Goal: Information Seeking & Learning: Learn about a topic

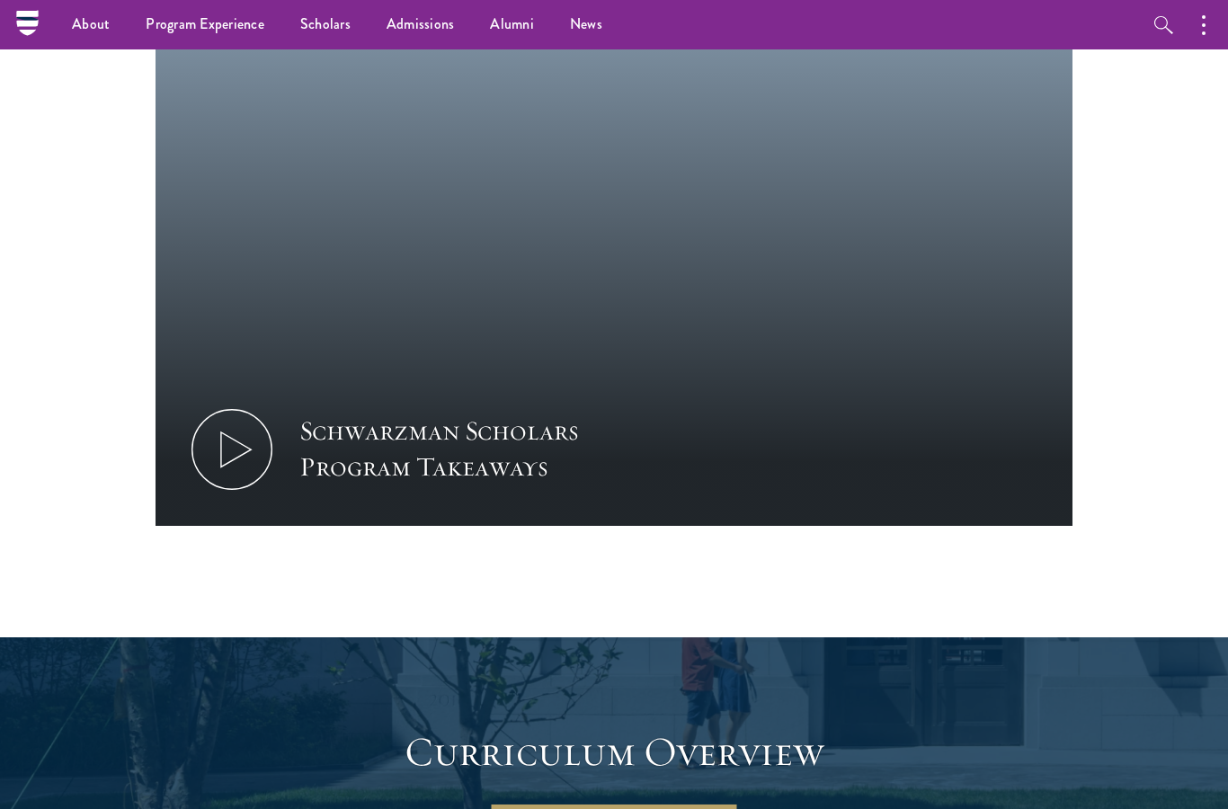
scroll to position [1853, 0]
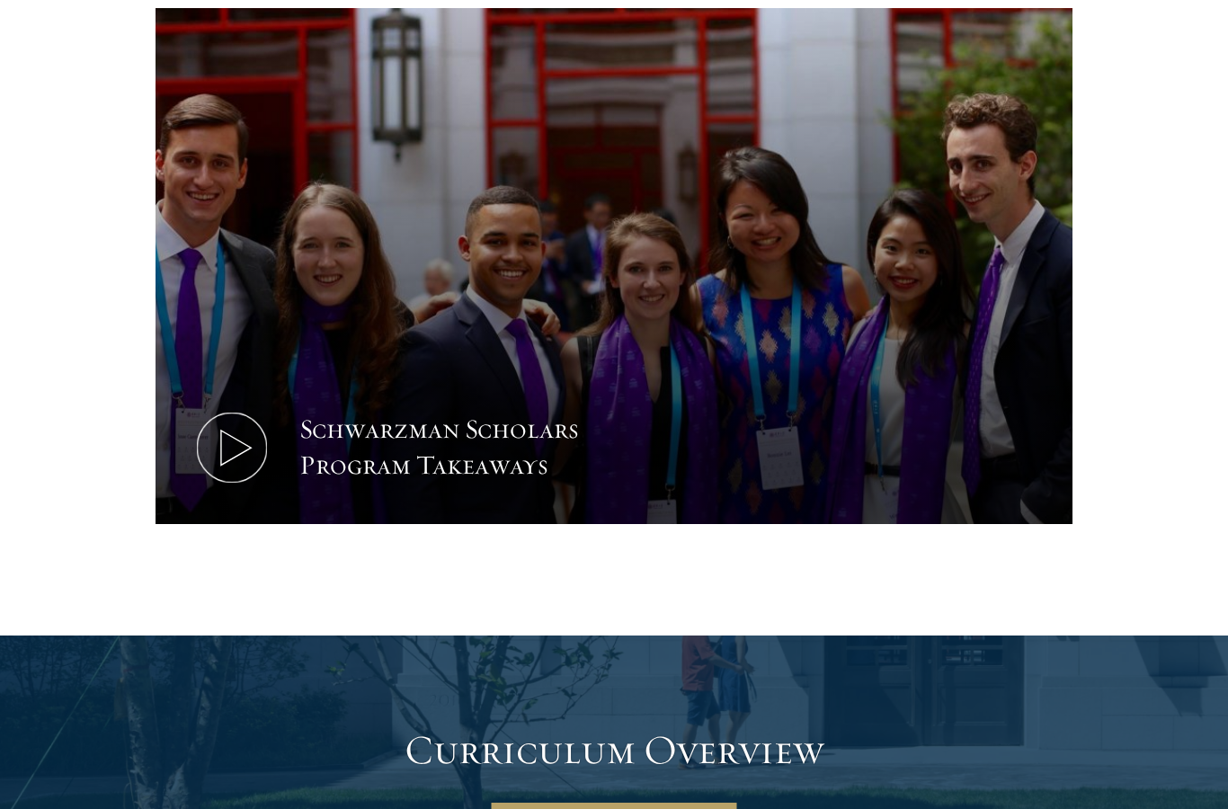
click at [244, 430] on use at bounding box center [236, 447] width 30 height 35
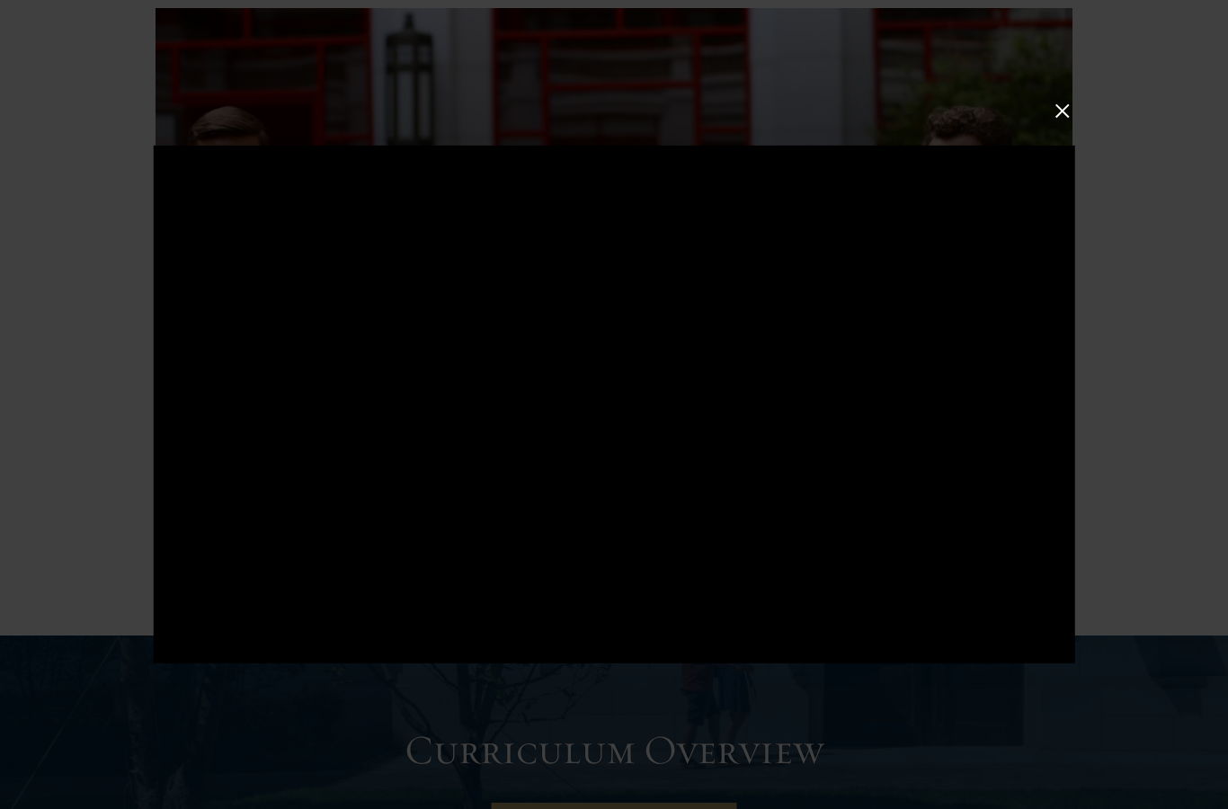
click at [1176, 260] on div at bounding box center [614, 404] width 1228 height 809
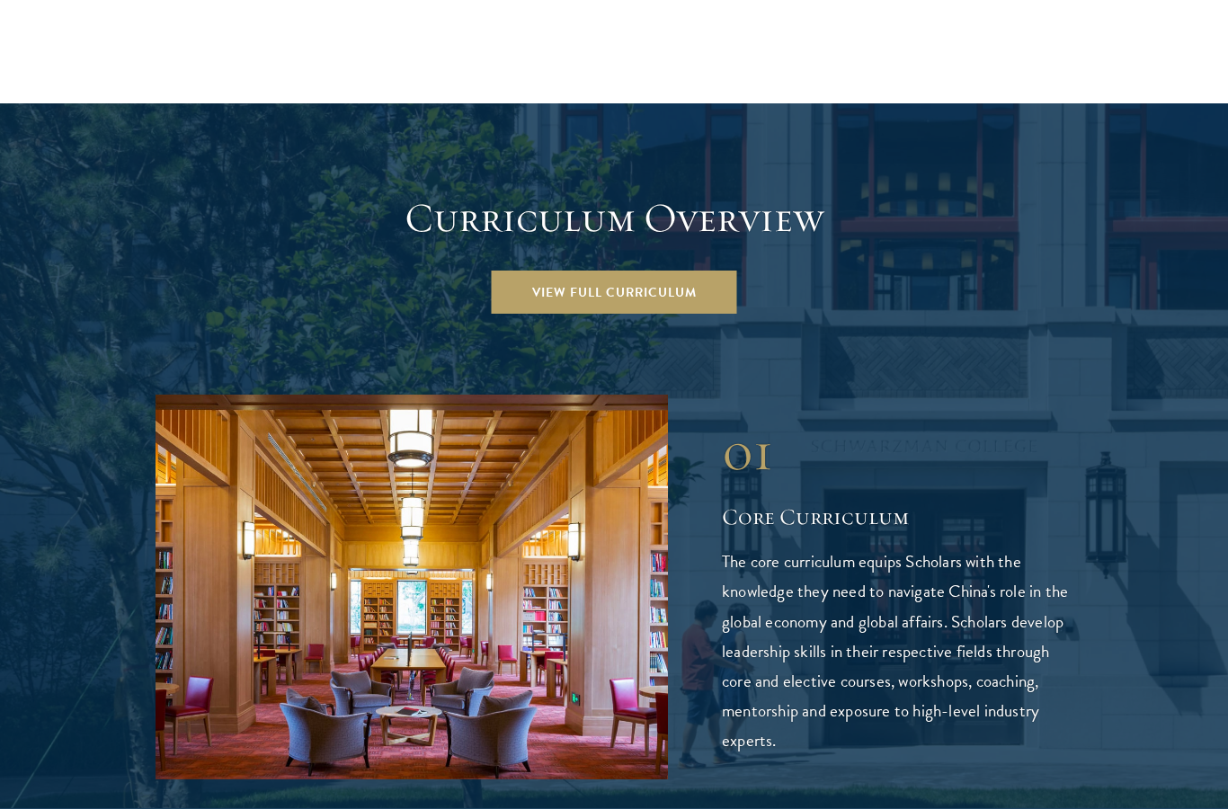
scroll to position [2385, 0]
click at [638, 270] on link "View Full Curriculum" at bounding box center [614, 291] width 245 height 43
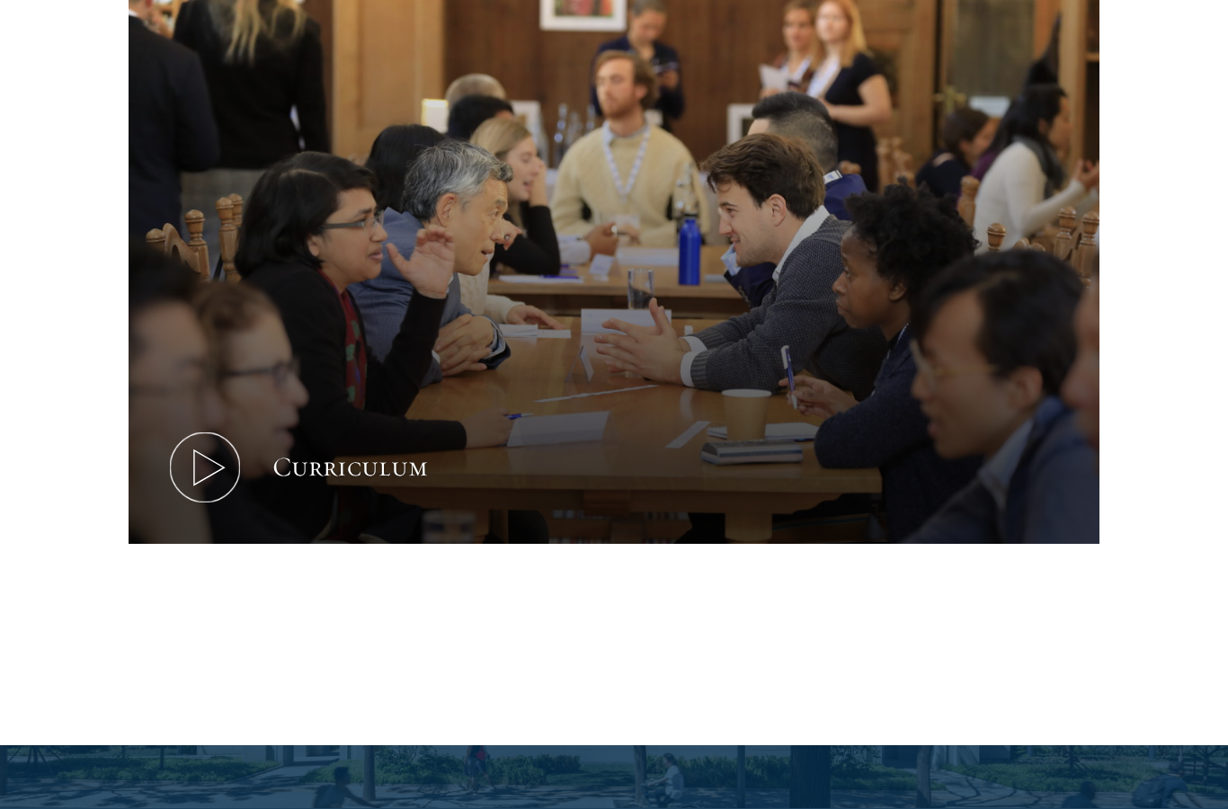
click at [208, 471] on icon at bounding box center [204, 468] width 81 height 81
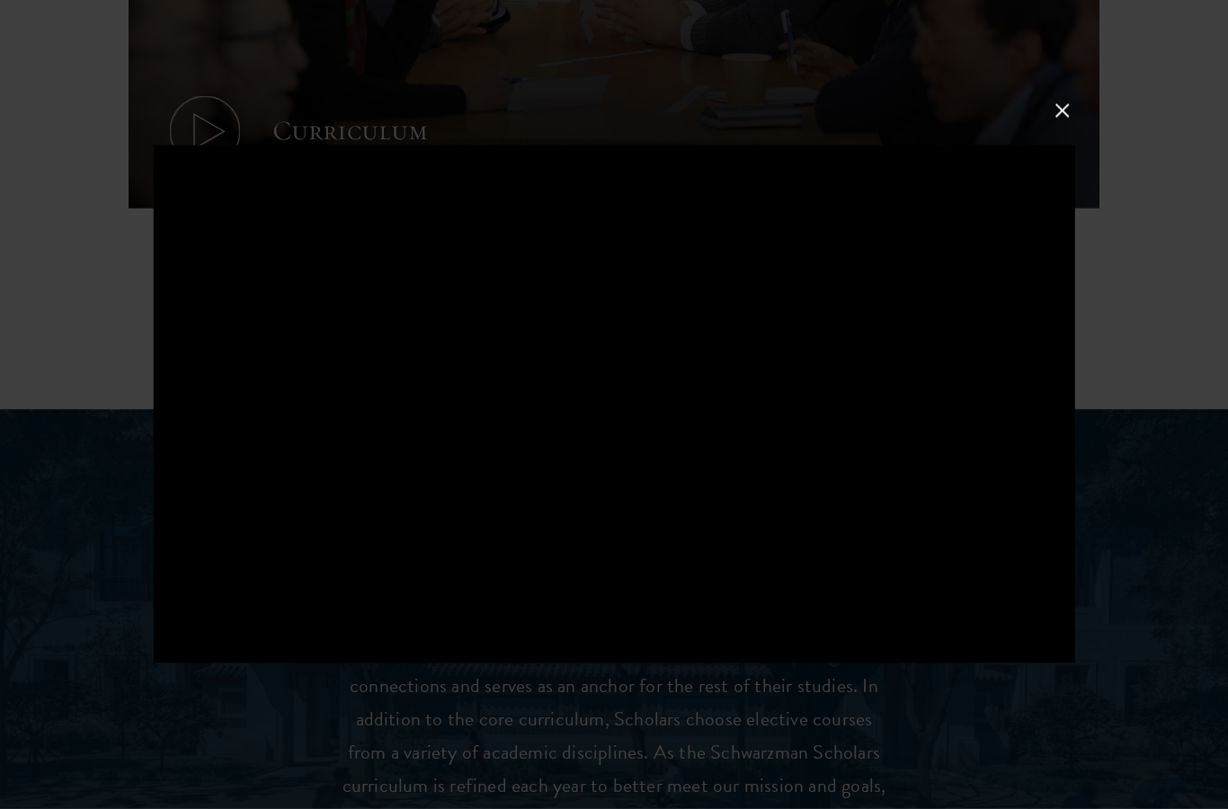
scroll to position [1104, 0]
click at [1068, 122] on button at bounding box center [1061, 110] width 23 height 23
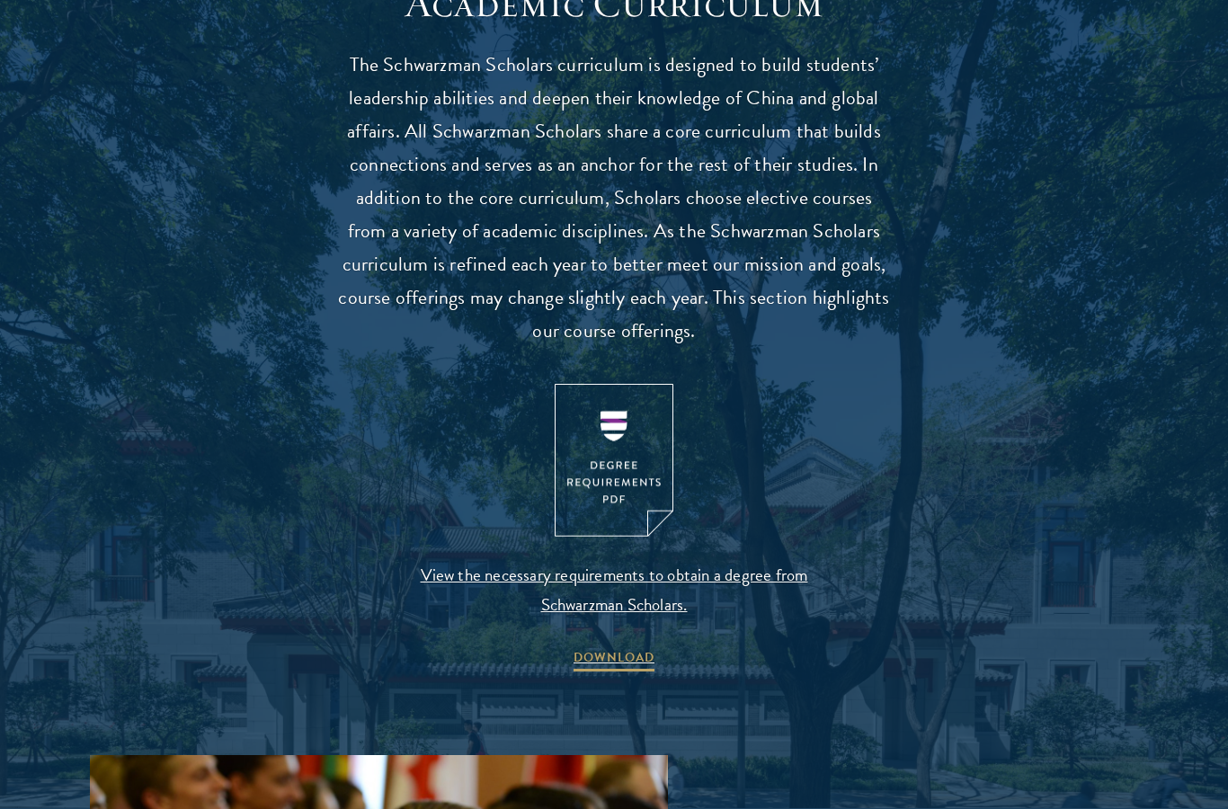
scroll to position [1624, 0]
click at [758, 563] on span "View the necessary requirements to obtain a degree from Schwarzman Scholars." at bounding box center [614, 589] width 422 height 59
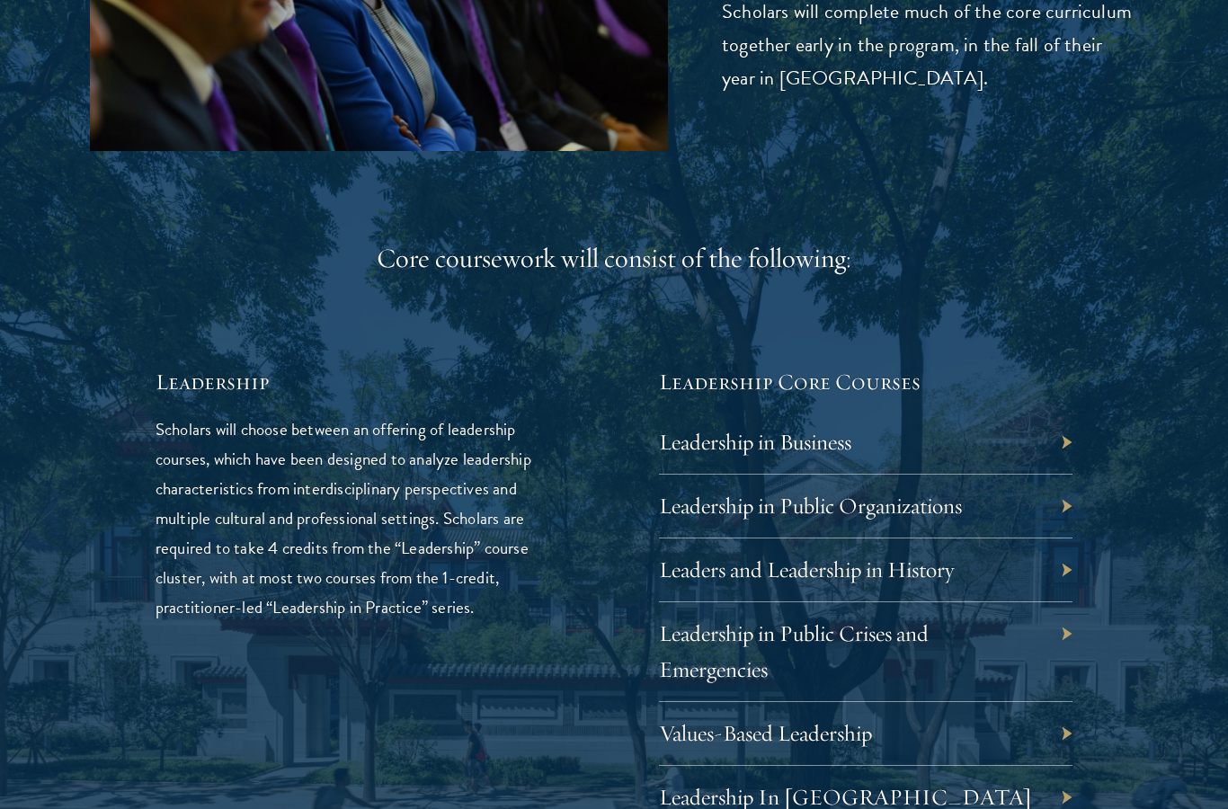
scroll to position [2738, 0]
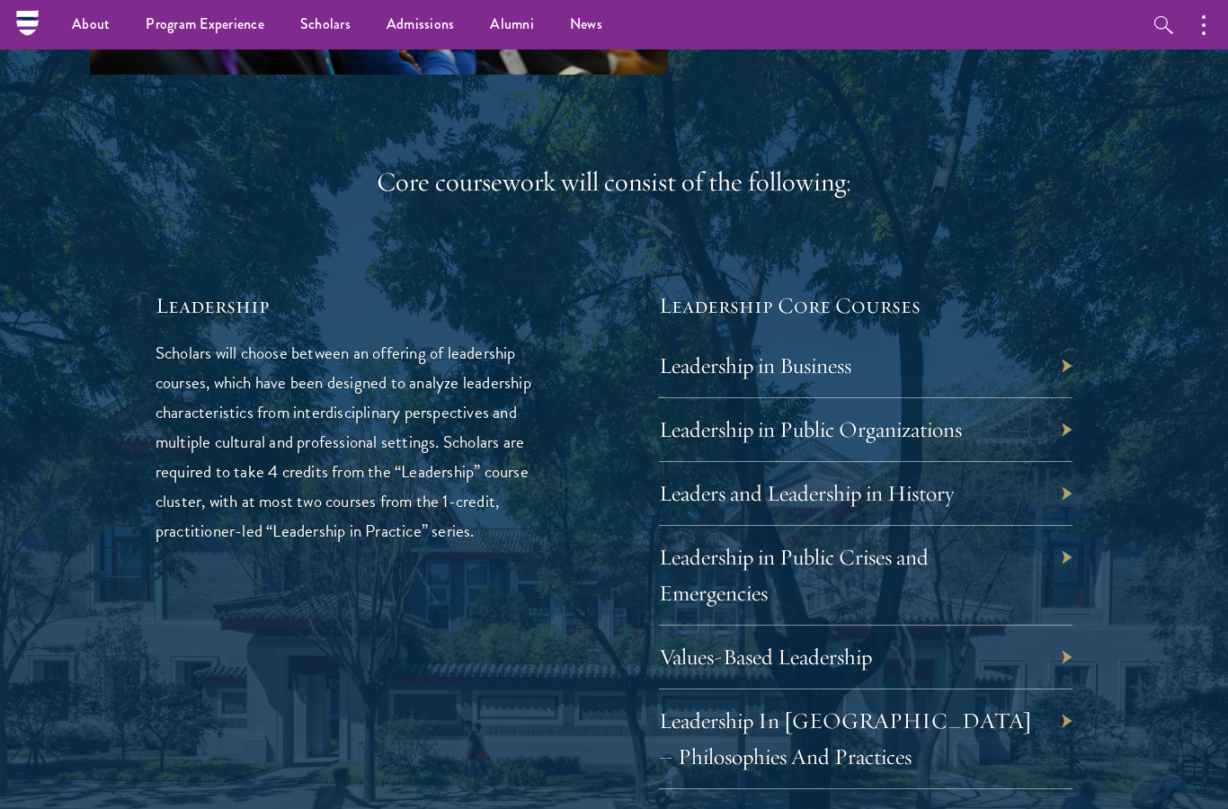
click at [1064, 350] on div "Leadership in Business" at bounding box center [865, 366] width 413 height 64
click at [814, 351] on link "Leadership in Business" at bounding box center [768, 365] width 192 height 28
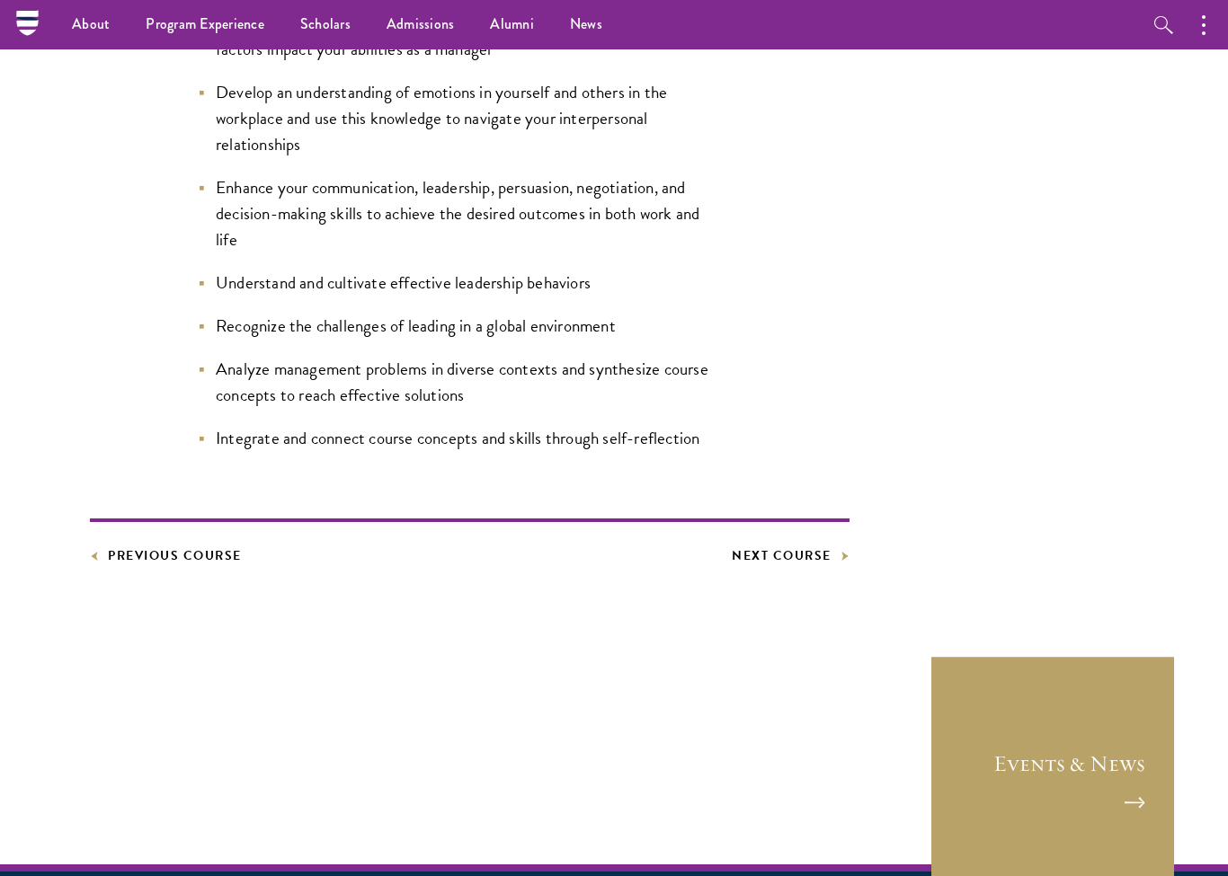
scroll to position [998, 0]
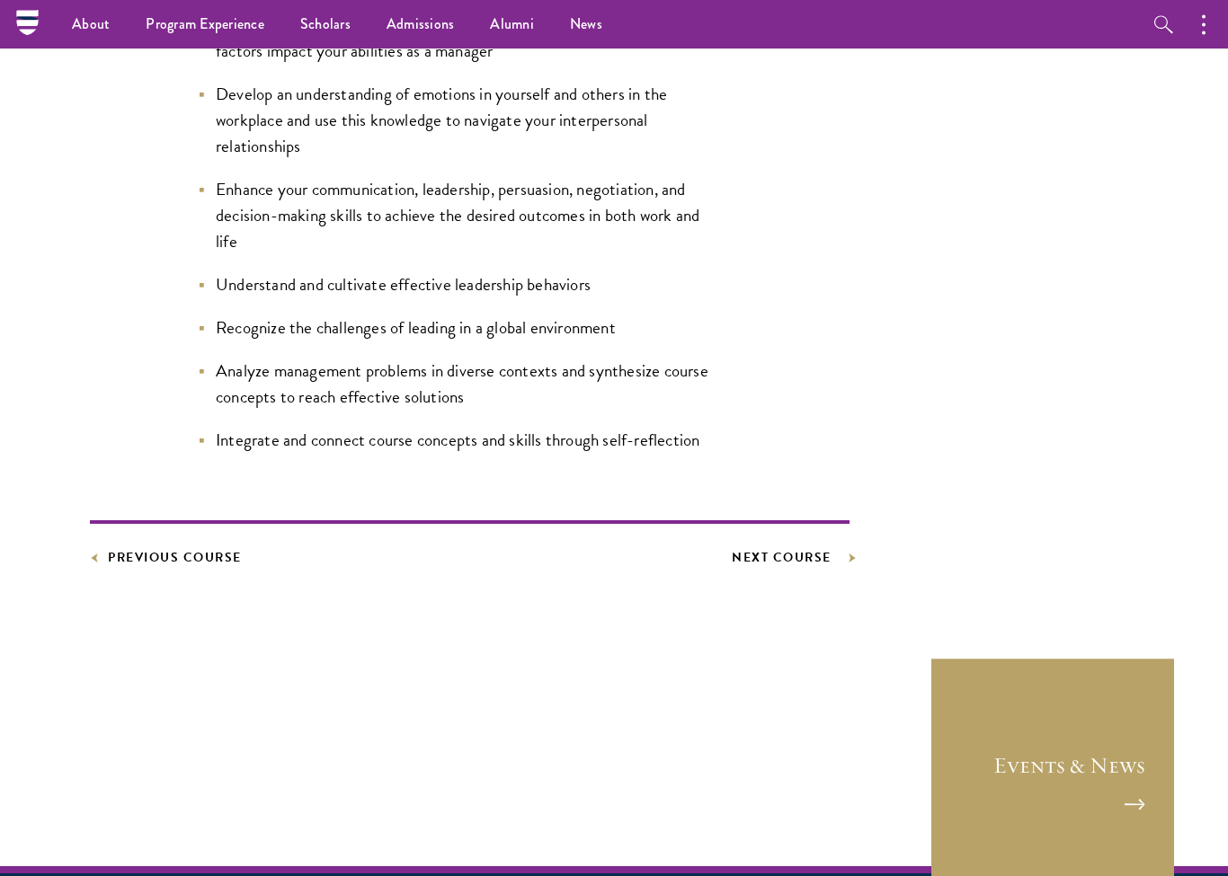
click at [816, 555] on link "Next Course" at bounding box center [790, 558] width 118 height 22
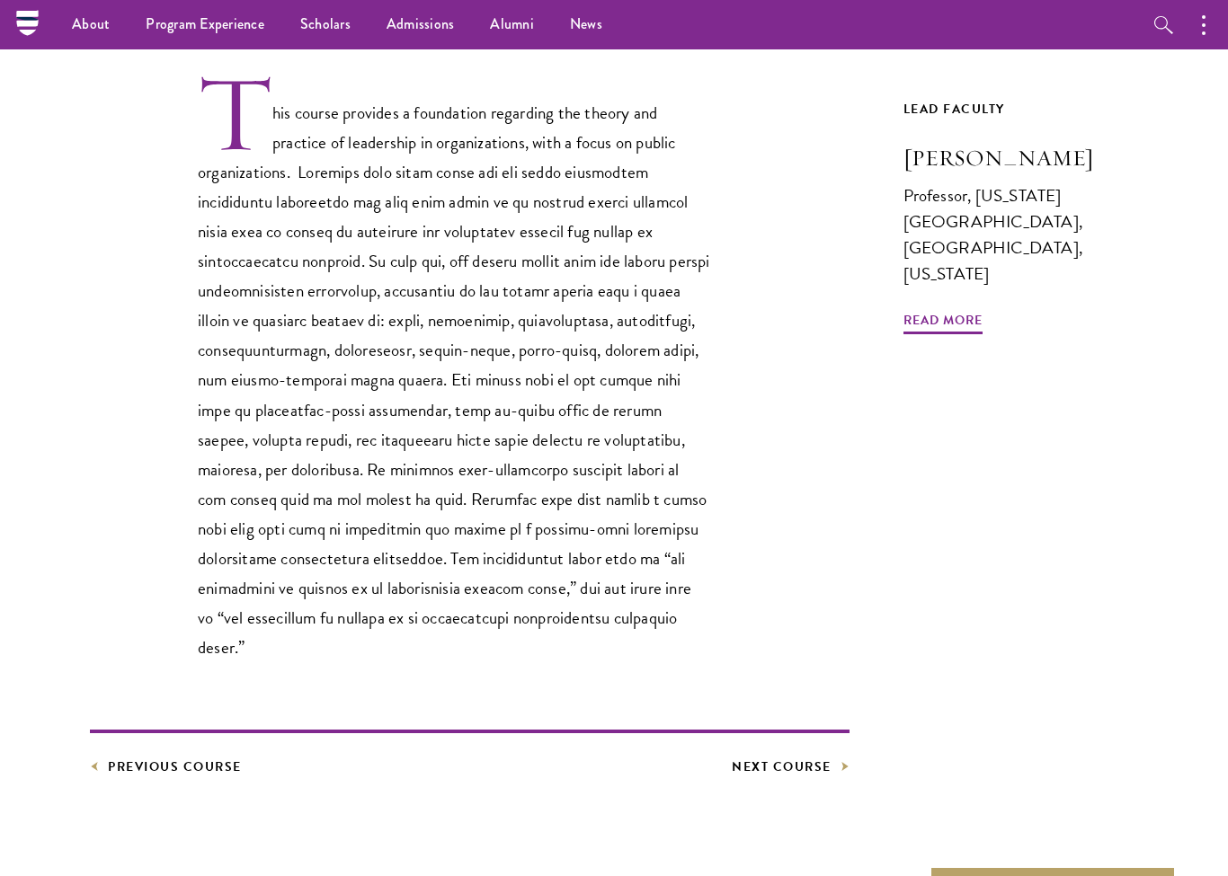
scroll to position [552, 0]
click at [810, 757] on link "Next Course" at bounding box center [790, 768] width 118 height 22
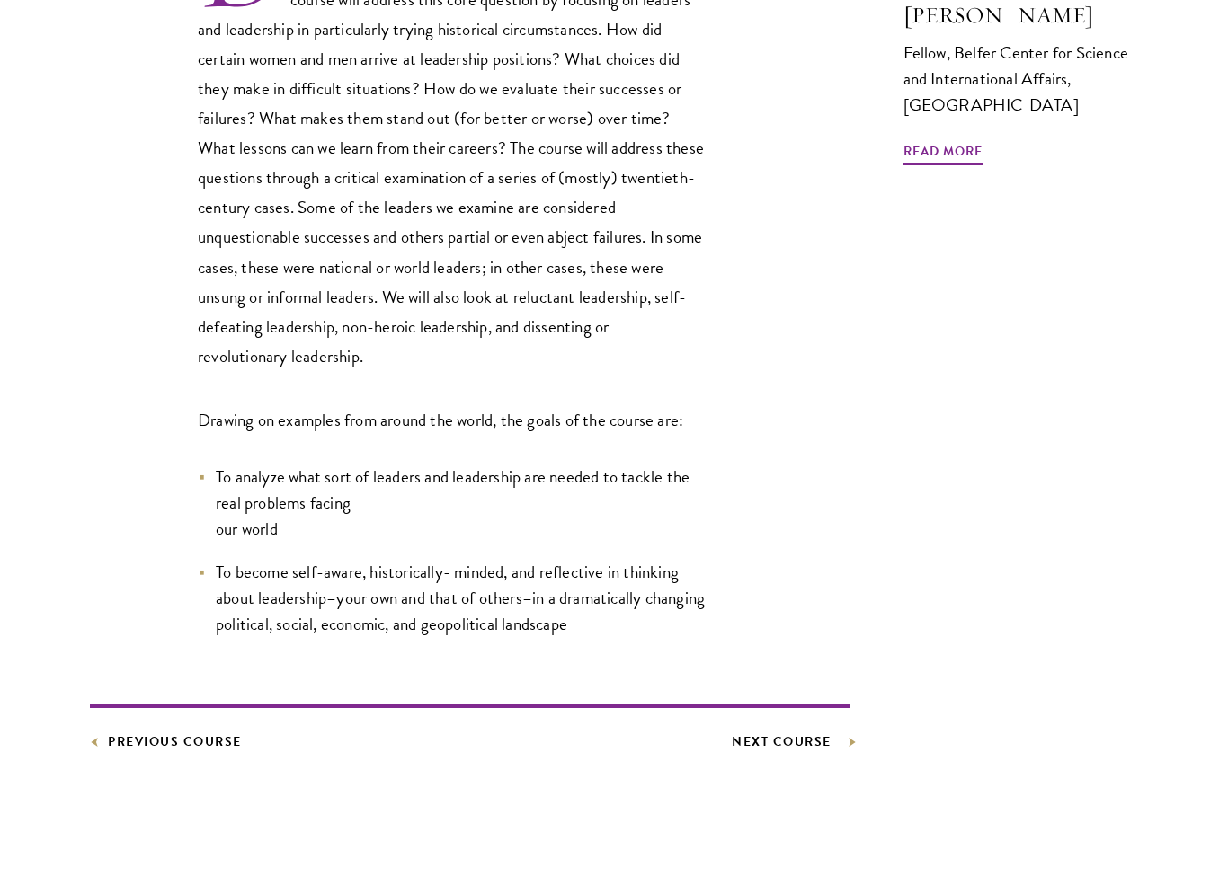
scroll to position [696, 0]
click at [802, 746] on link "Next Course" at bounding box center [790, 742] width 118 height 22
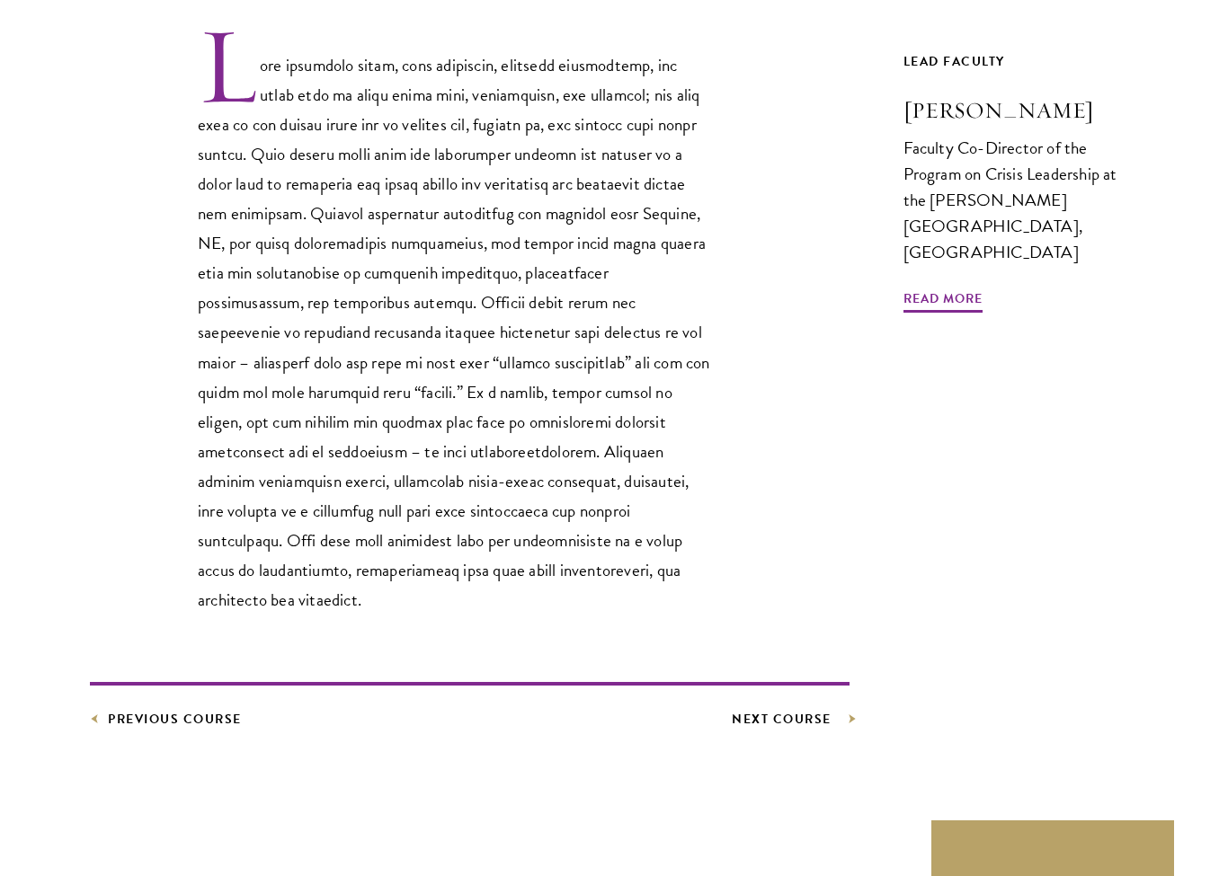
scroll to position [600, 0]
click at [790, 708] on link "Next Course" at bounding box center [790, 719] width 118 height 22
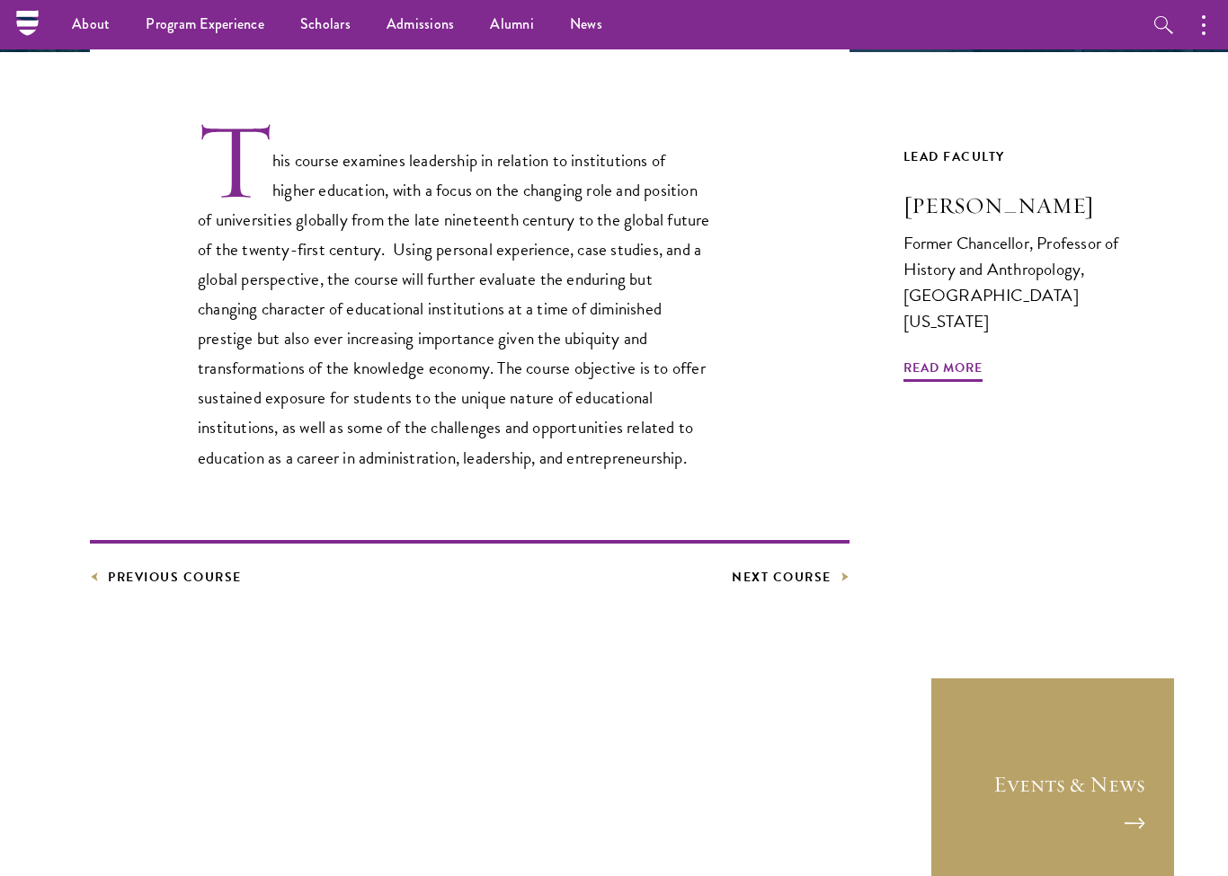
scroll to position [476, 0]
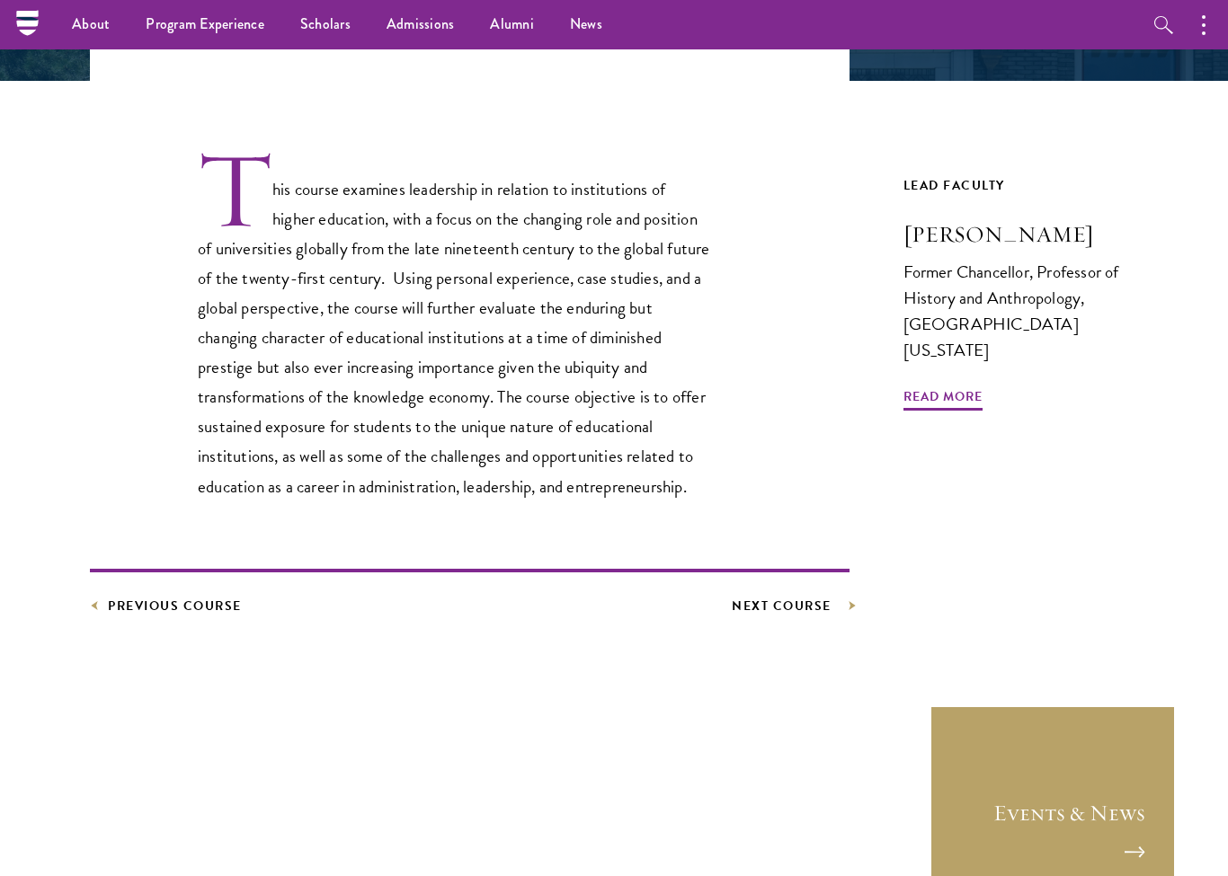
click at [797, 605] on link "Next Course" at bounding box center [790, 606] width 118 height 22
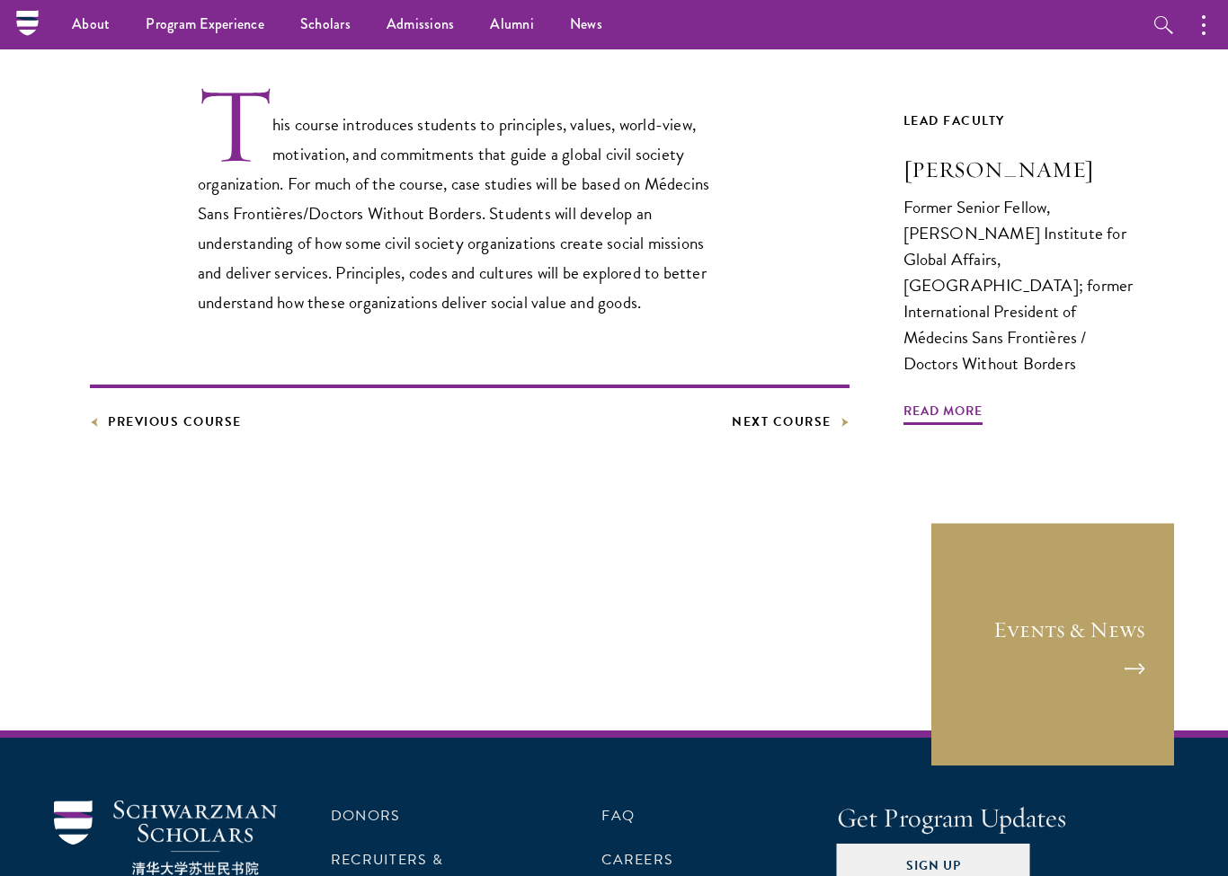
scroll to position [567, 0]
click at [802, 413] on link "Next Course" at bounding box center [790, 423] width 118 height 22
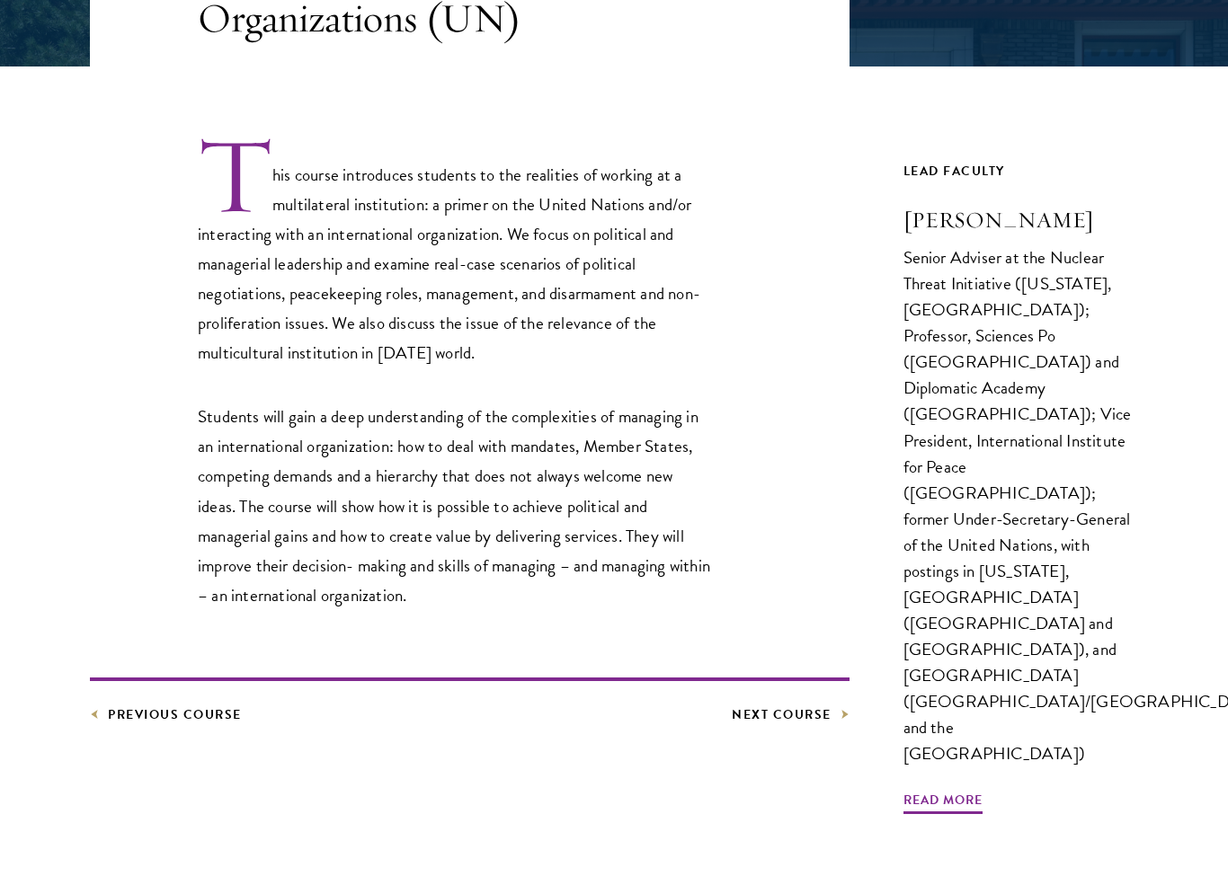
scroll to position [491, 0]
click at [804, 725] on link "Next Course" at bounding box center [790, 715] width 118 height 22
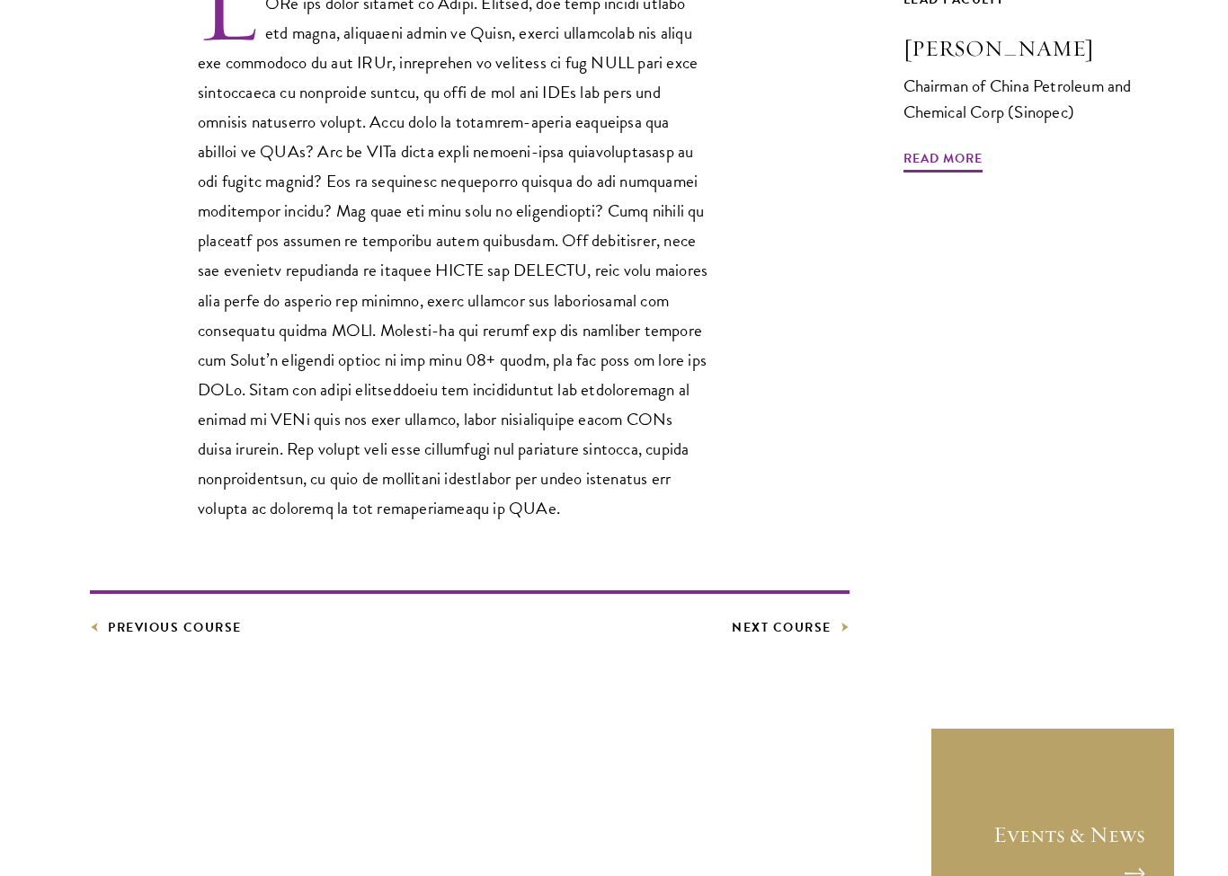
scroll to position [663, 0]
click at [811, 633] on link "Next Course" at bounding box center [790, 627] width 118 height 22
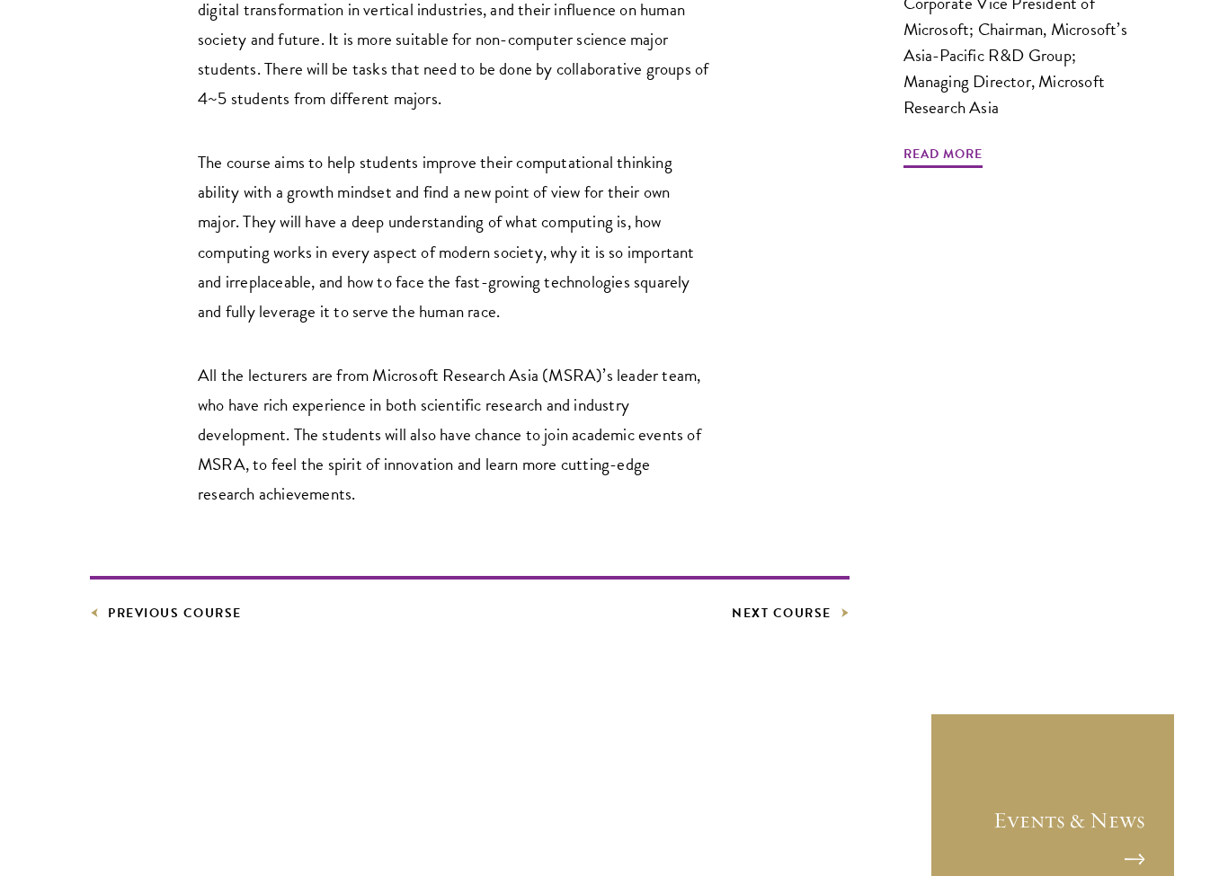
scroll to position [745, 0]
click at [795, 621] on link "Next Course" at bounding box center [790, 613] width 118 height 22
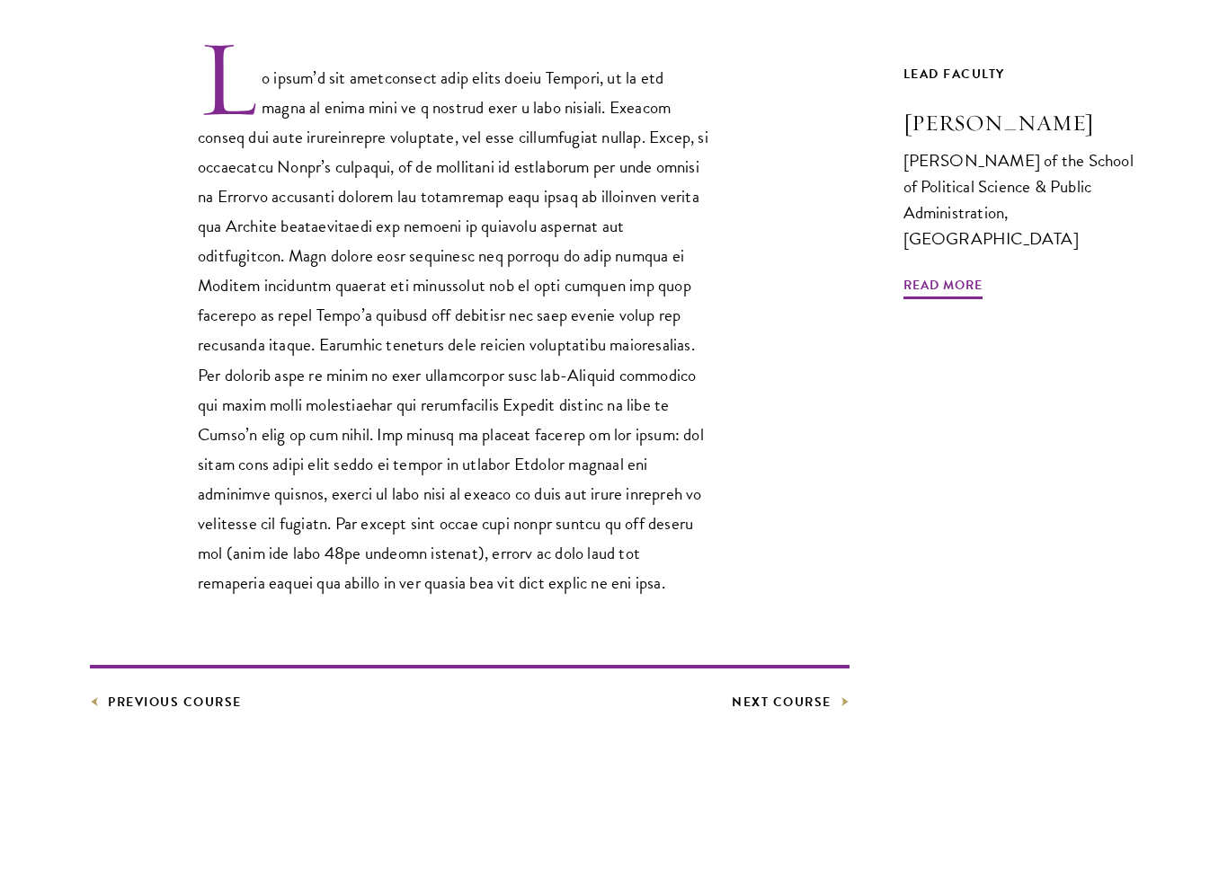
scroll to position [615, 0]
click at [809, 706] on link "Next Course" at bounding box center [790, 702] width 118 height 22
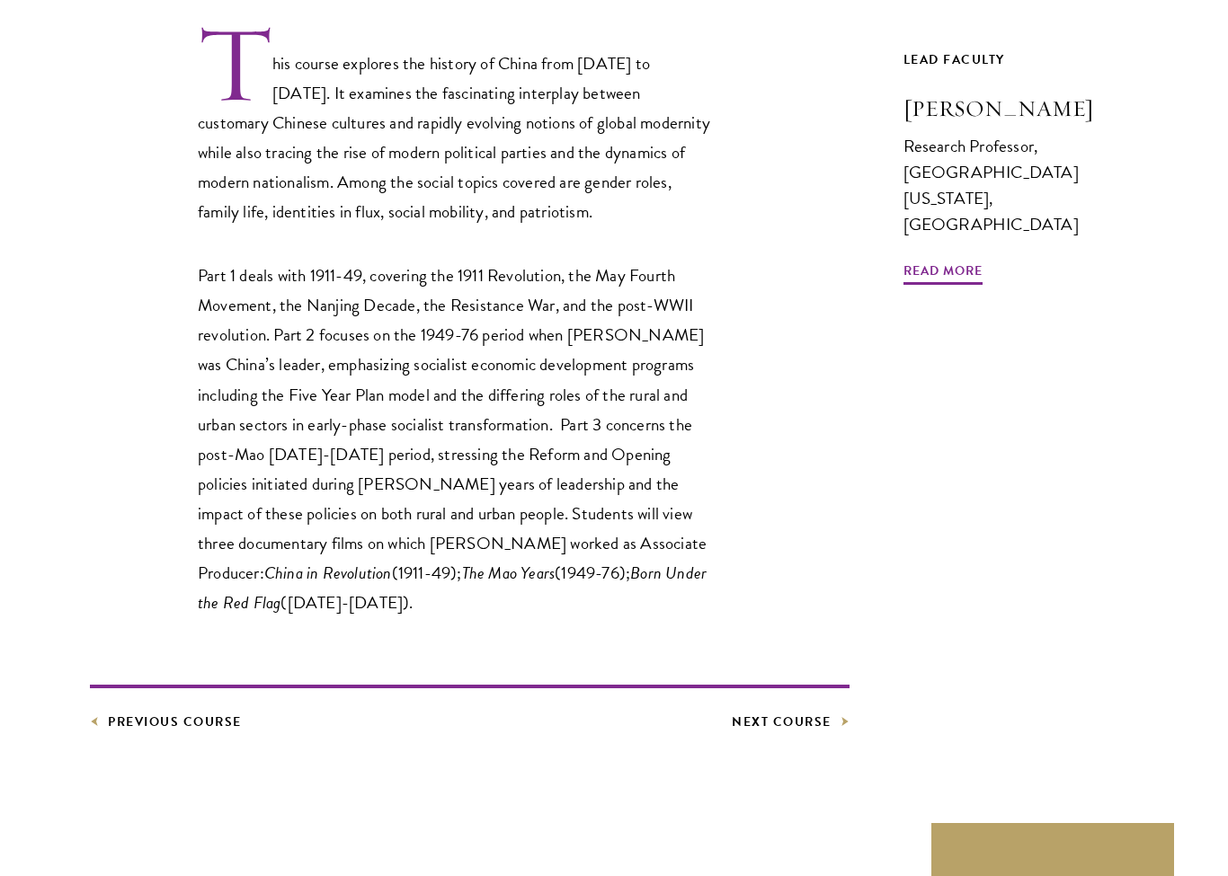
scroll to position [679, 0]
click at [809, 711] on link "Next Course" at bounding box center [790, 722] width 118 height 22
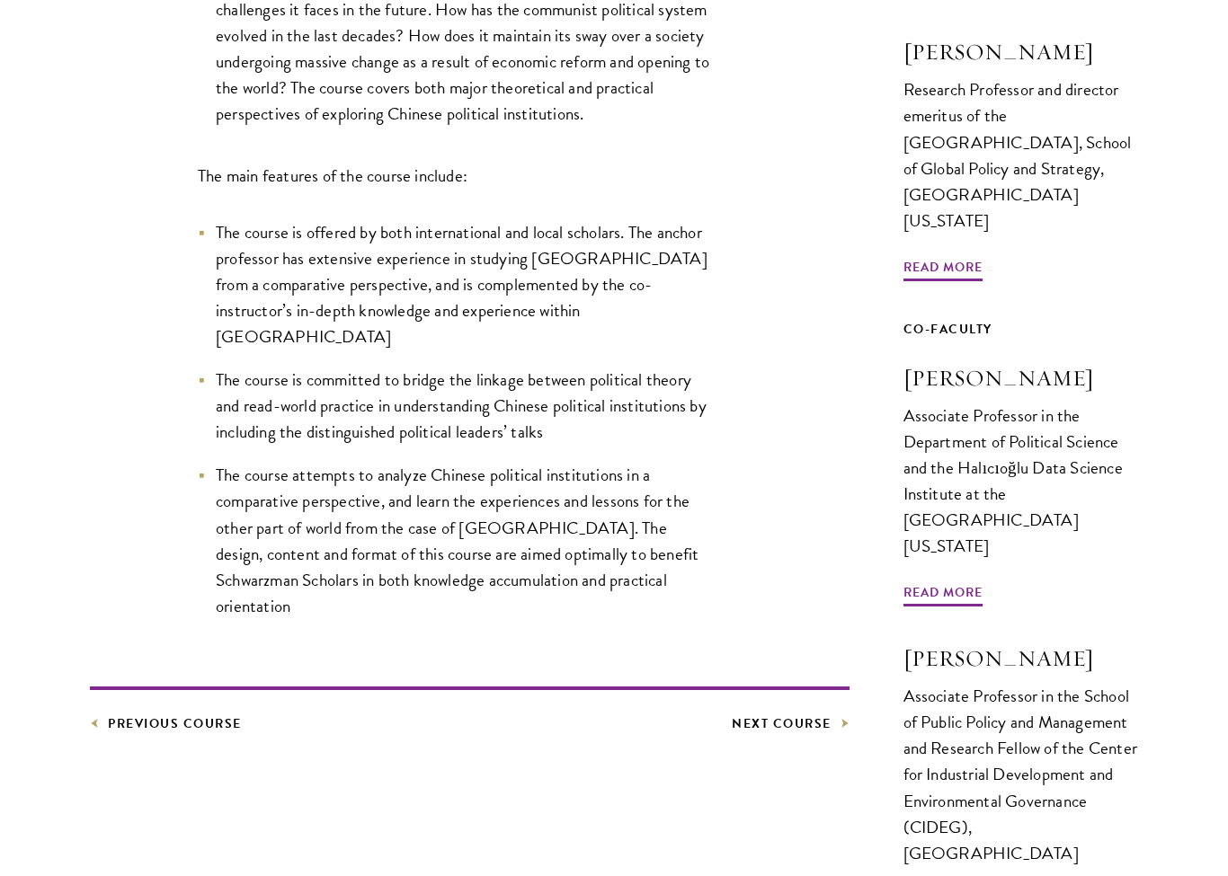
scroll to position [913, 0]
click at [800, 713] on link "Next Course" at bounding box center [790, 724] width 118 height 22
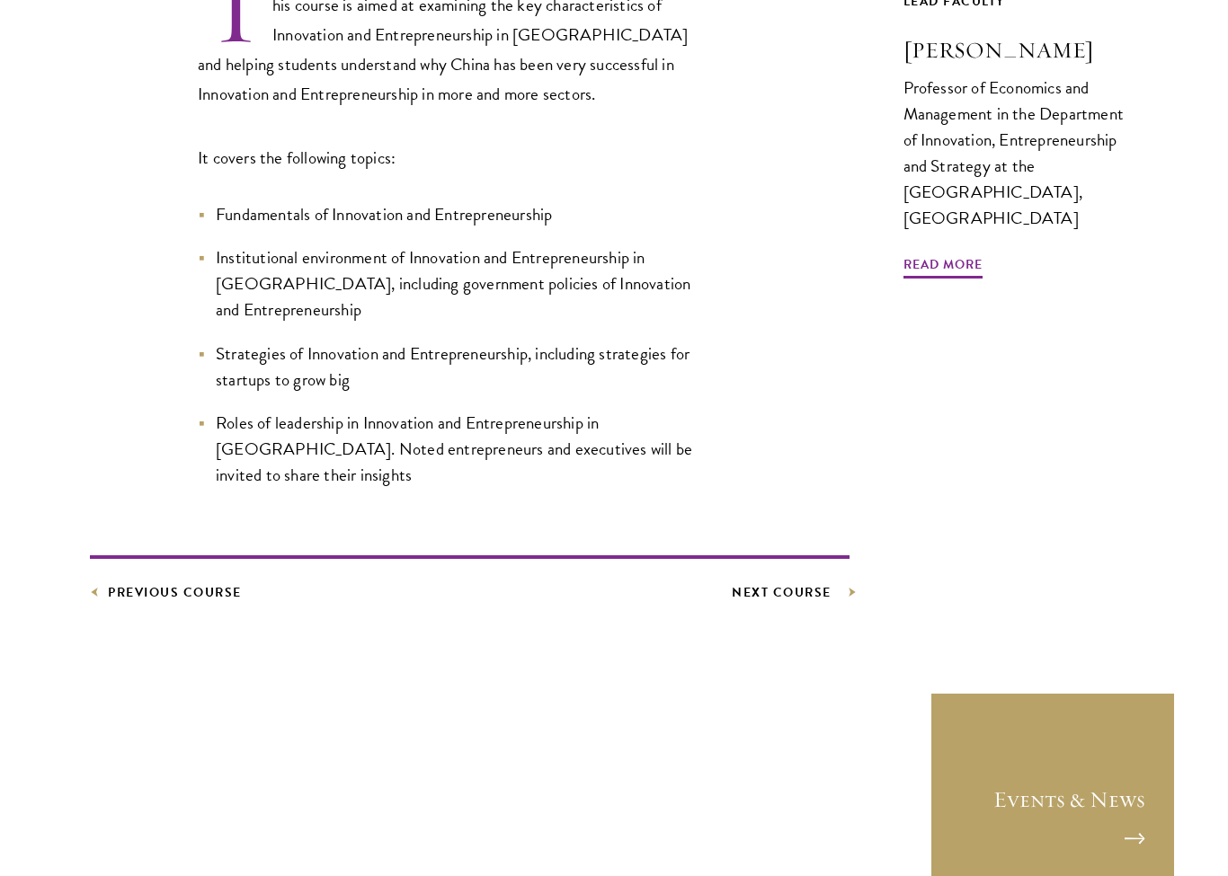
scroll to position [687, 0]
click at [797, 581] on link "Next Course" at bounding box center [790, 592] width 118 height 22
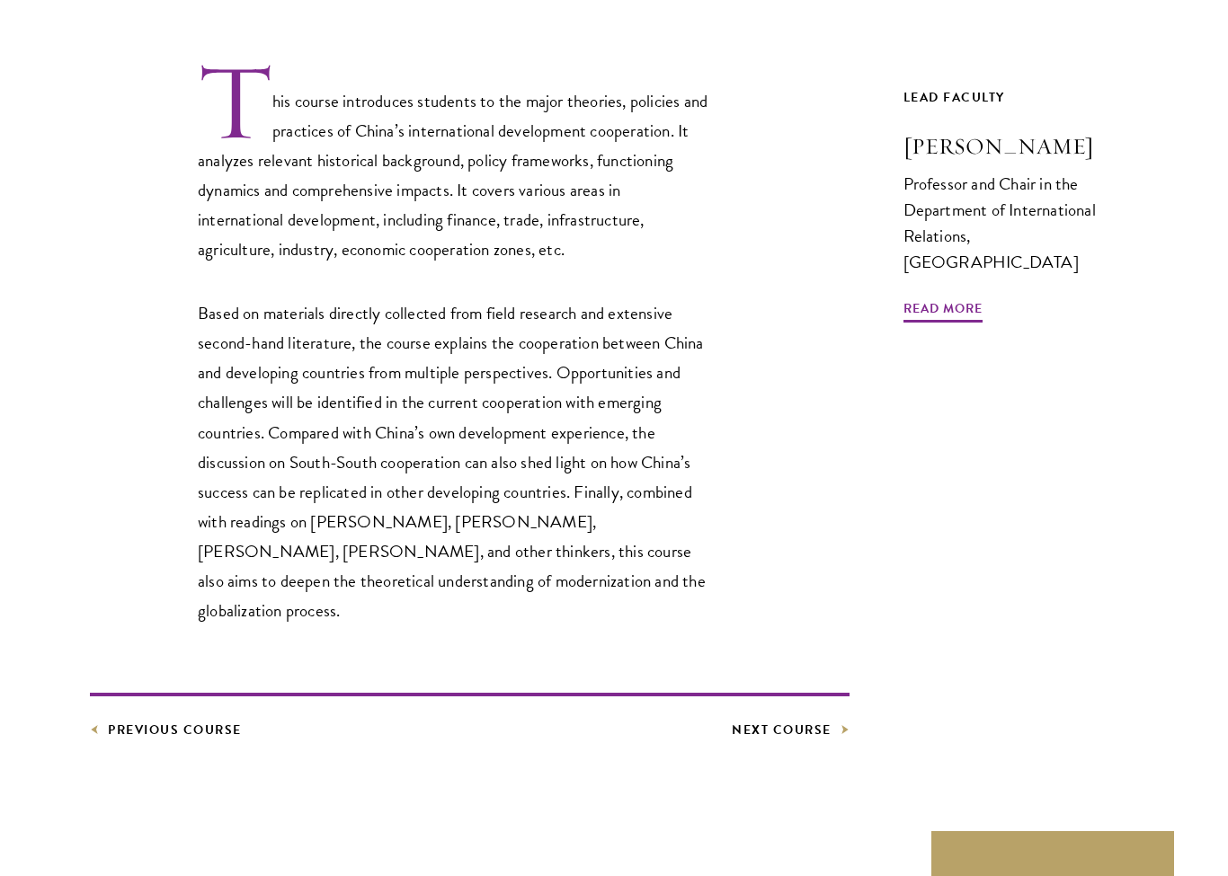
scroll to position [592, 0]
click at [818, 692] on footer "Previous Course Next Course" at bounding box center [469, 716] width 759 height 49
click at [806, 718] on link "Next Course" at bounding box center [790, 729] width 118 height 22
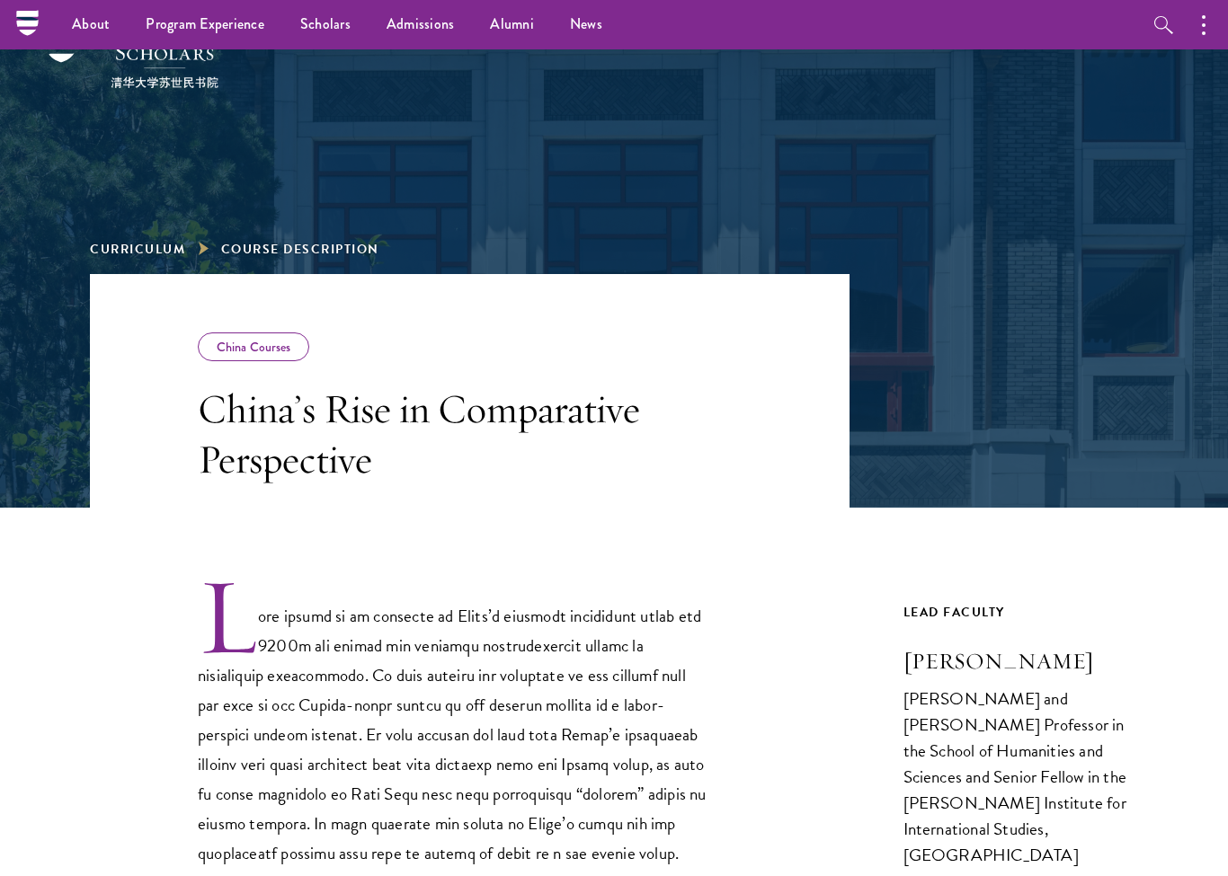
scroll to position [36, 0]
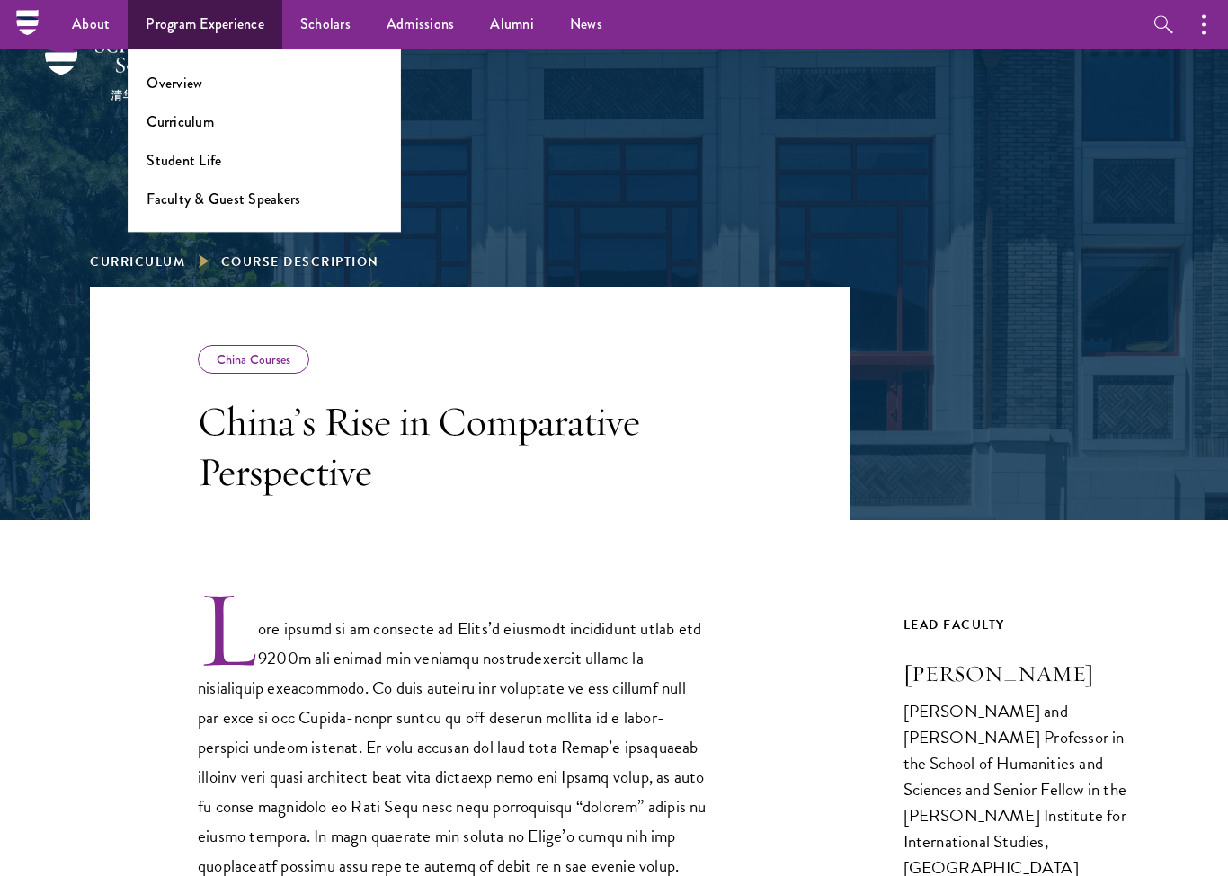
click at [223, 125] on li "Curriculum" at bounding box center [263, 121] width 235 height 21
click at [186, 128] on link "Curriculum" at bounding box center [179, 121] width 67 height 21
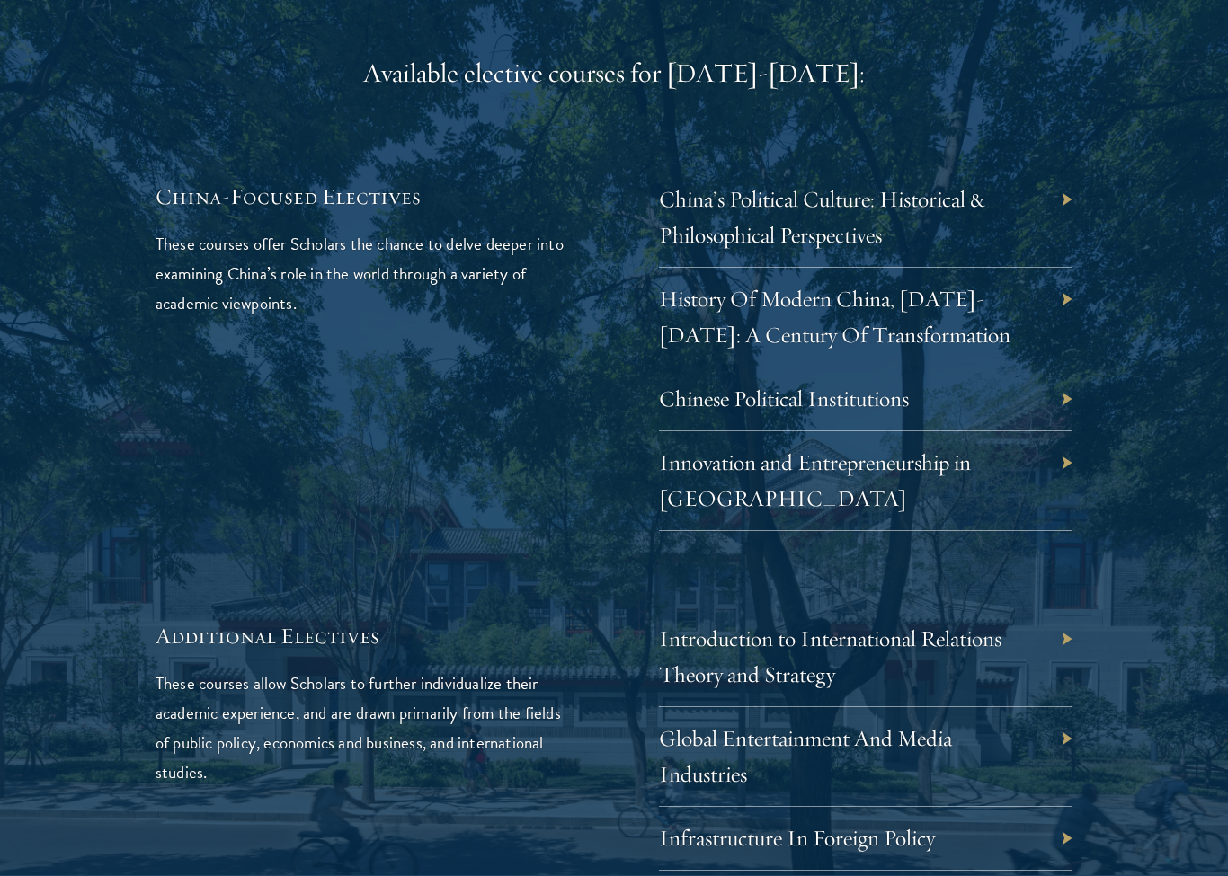
scroll to position [5342, 0]
click at [171, 55] on div "Available elective courses for [DATE]-[DATE]: China-Focused Electives These cou…" at bounding box center [613, 494] width 917 height 879
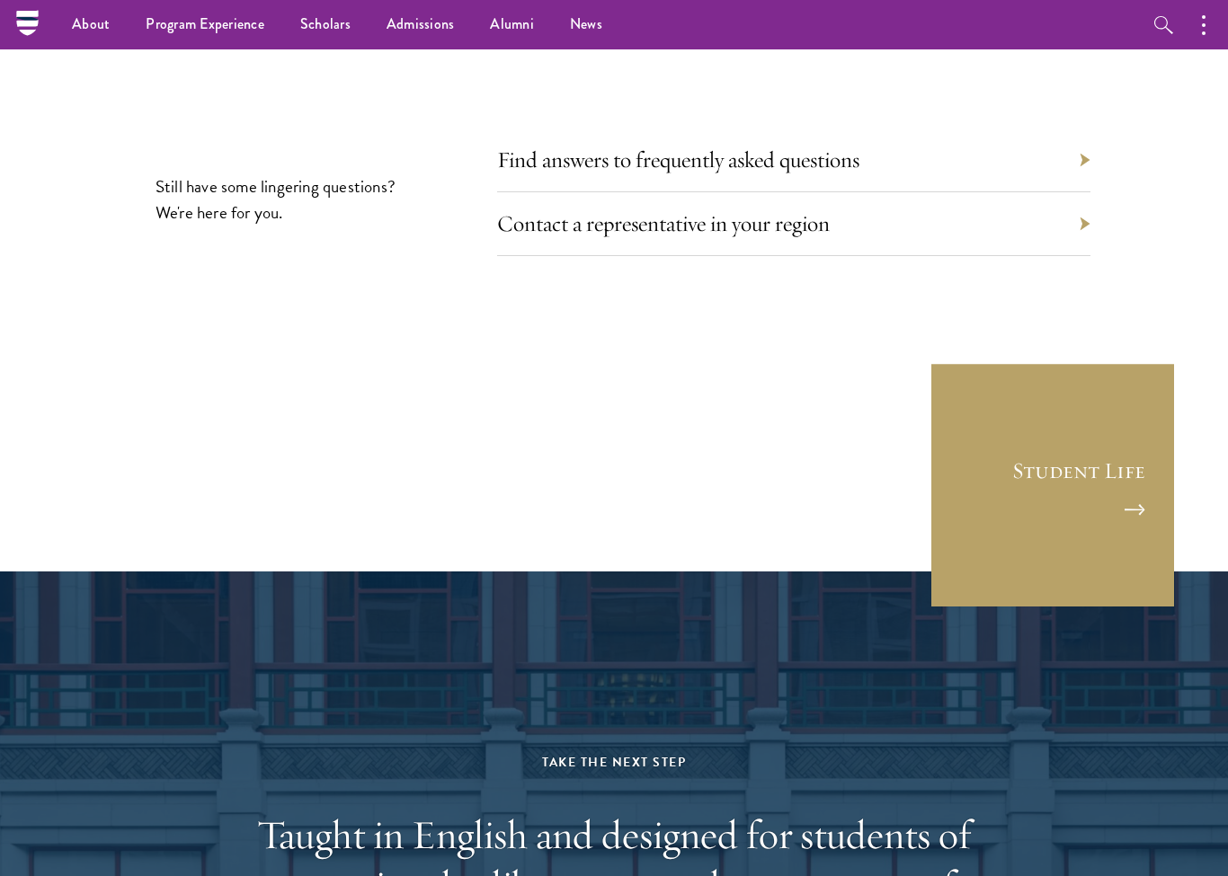
scroll to position [9991, 0]
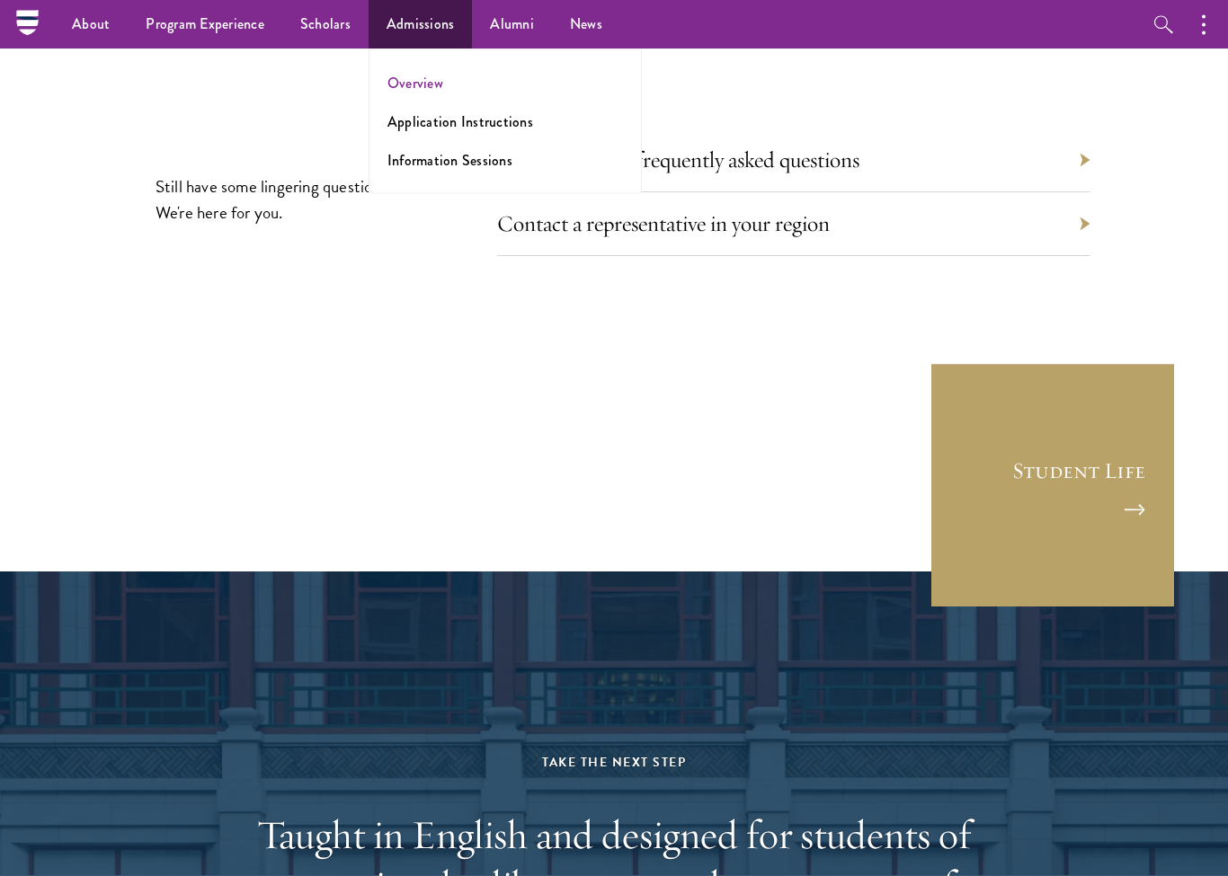
click at [427, 93] on link "Overview" at bounding box center [415, 83] width 56 height 21
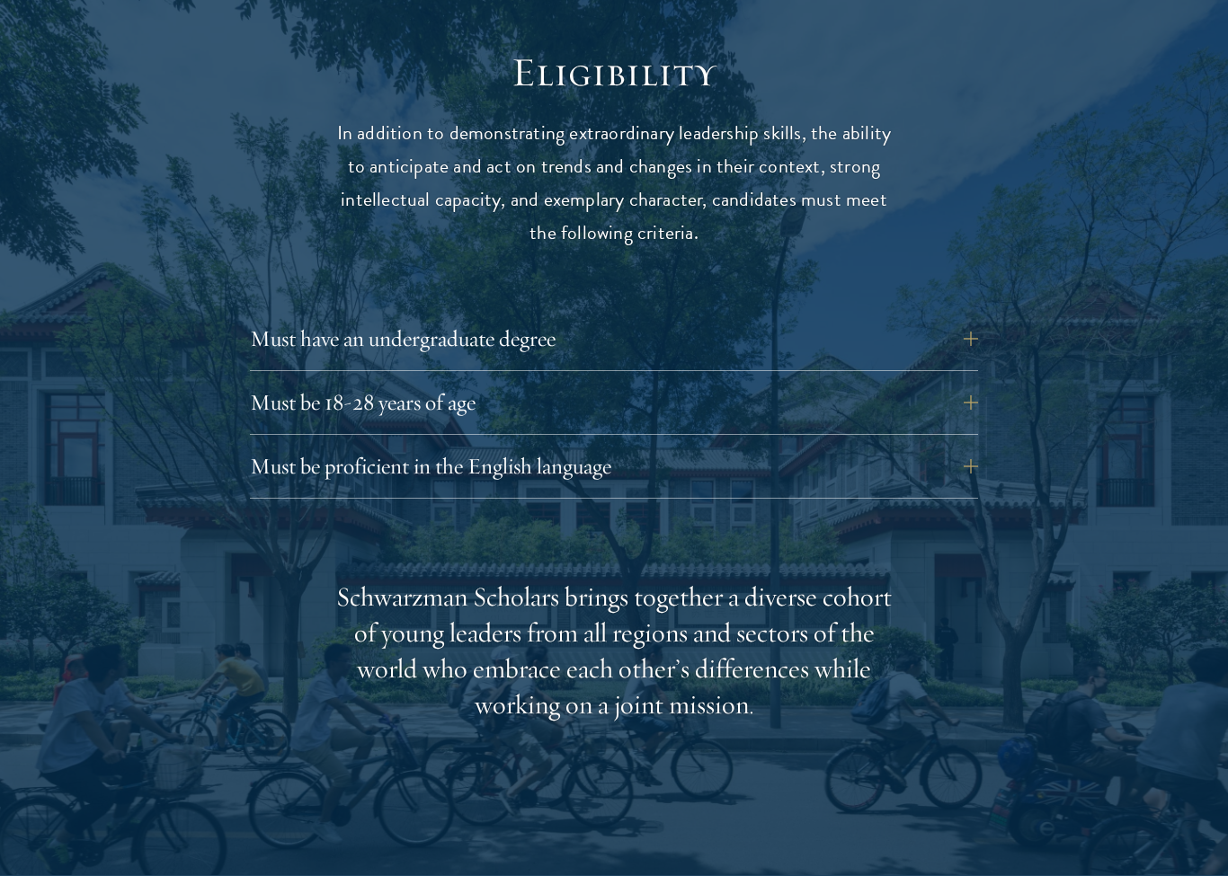
scroll to position [2324, 0]
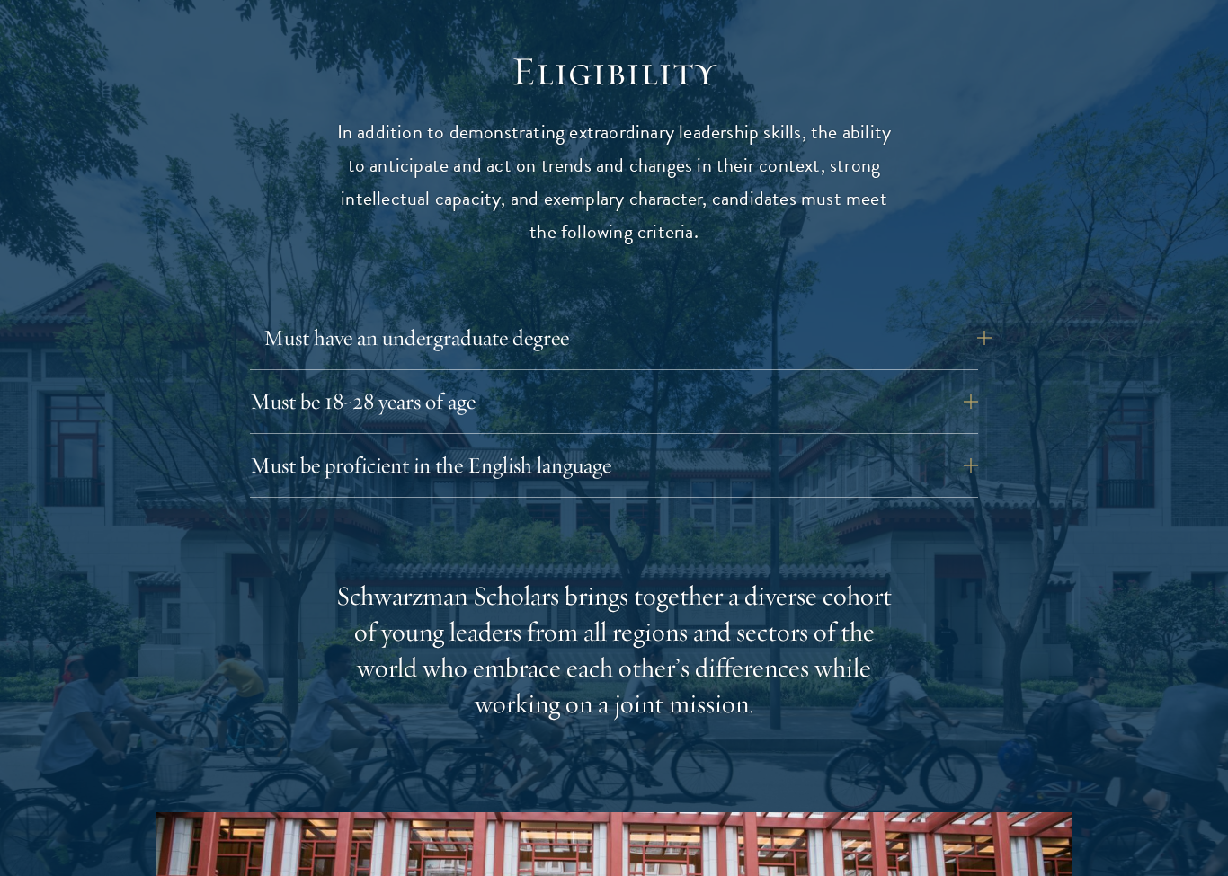
click at [963, 316] on button "Must have an undergraduate degree" at bounding box center [627, 337] width 728 height 43
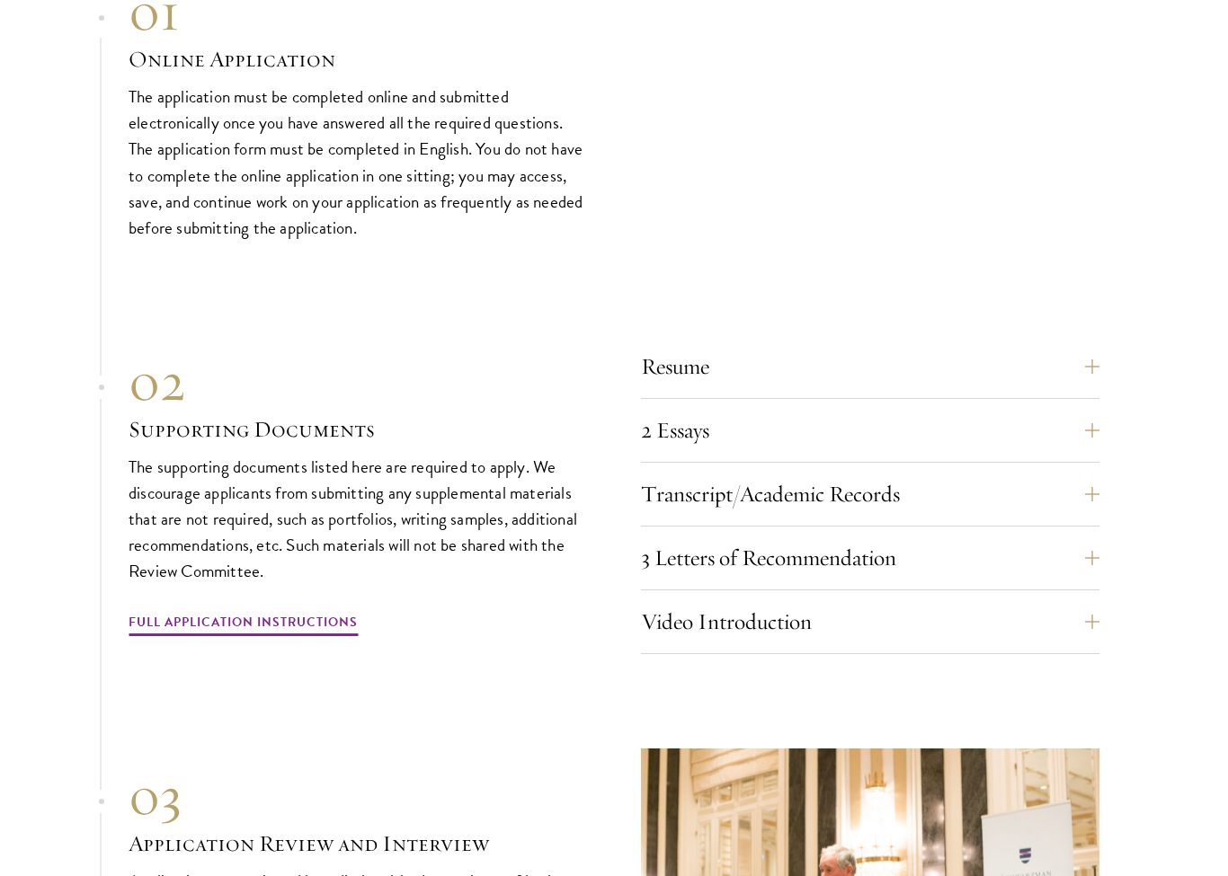
scroll to position [5617, 0]
click at [1096, 409] on button "2 Essays" at bounding box center [883, 430] width 458 height 43
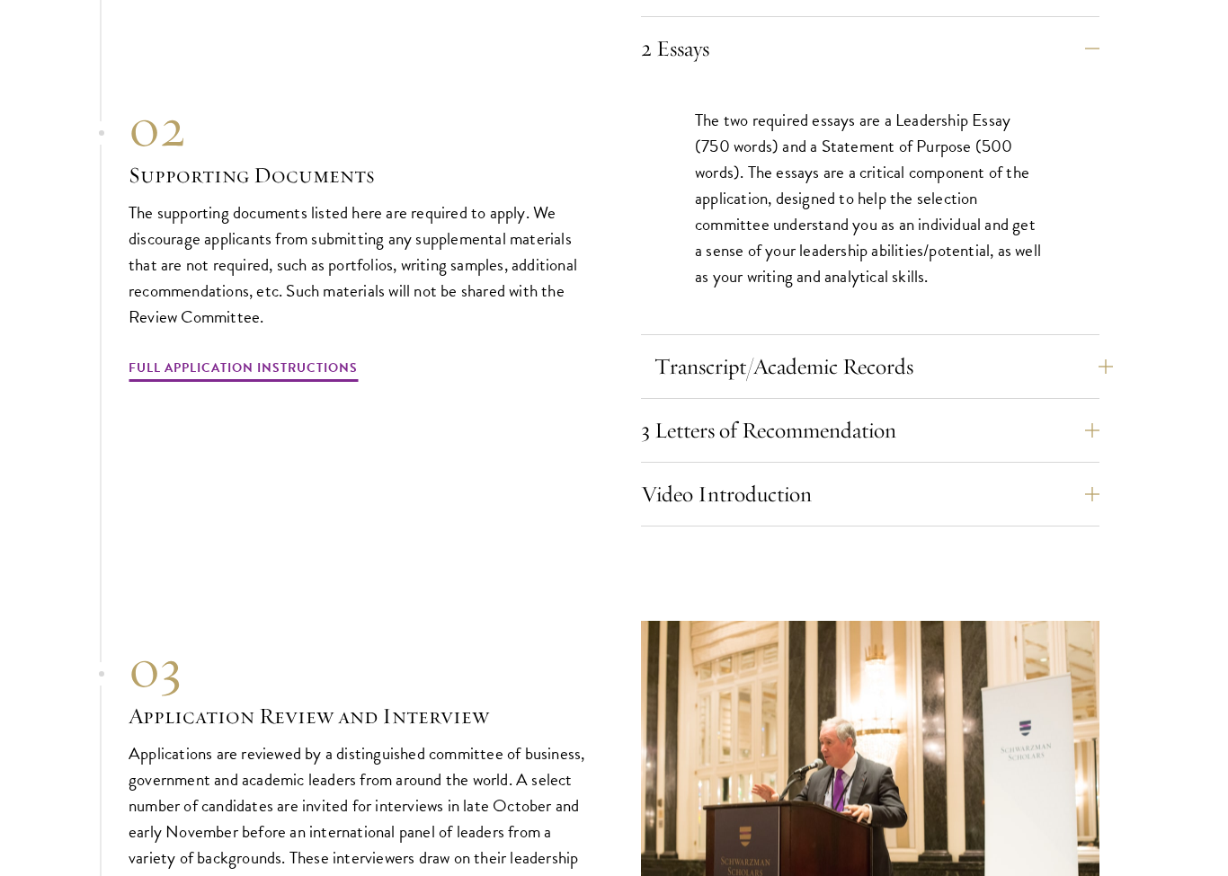
click at [1088, 346] on button "Transcript/Academic Records" at bounding box center [883, 367] width 458 height 43
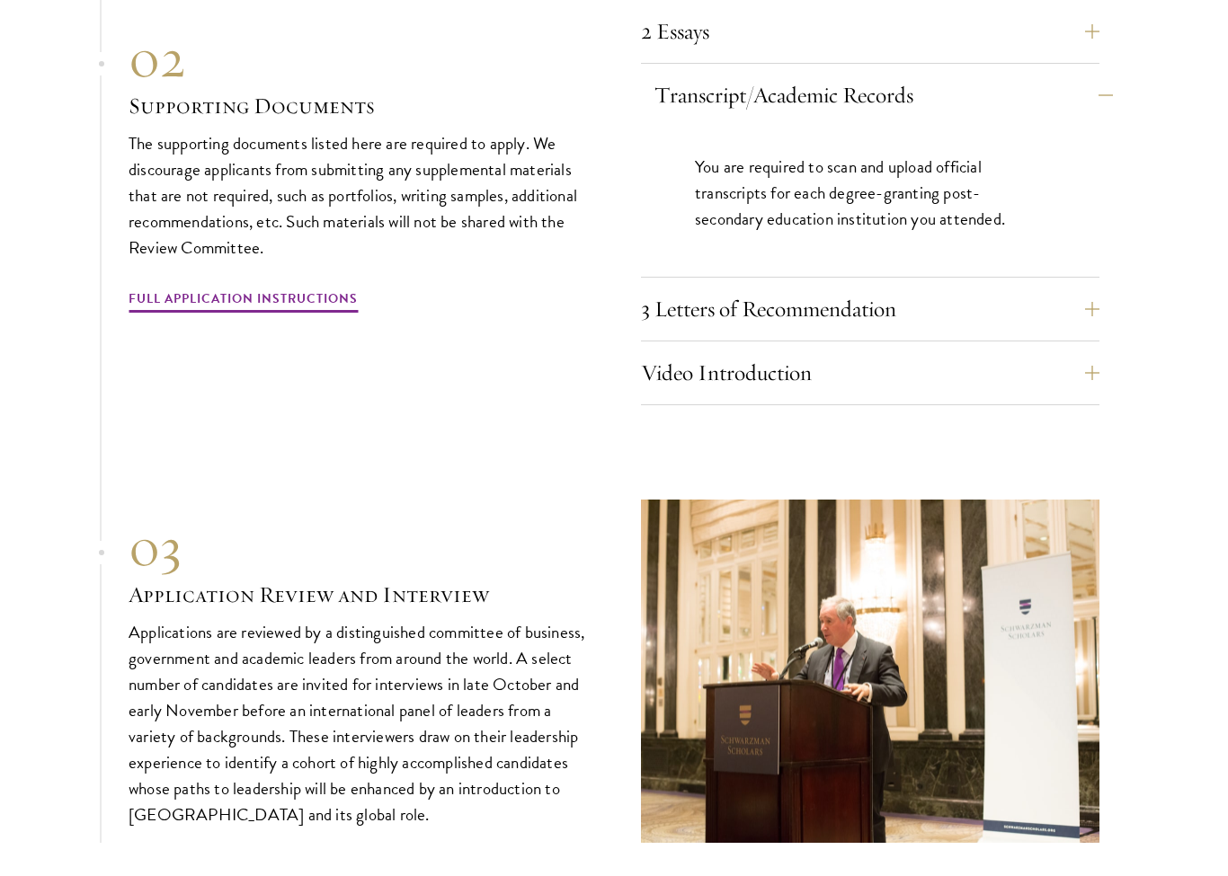
scroll to position [5762, 0]
click at [1091, 288] on button "3 Letters of Recommendation" at bounding box center [883, 309] width 458 height 43
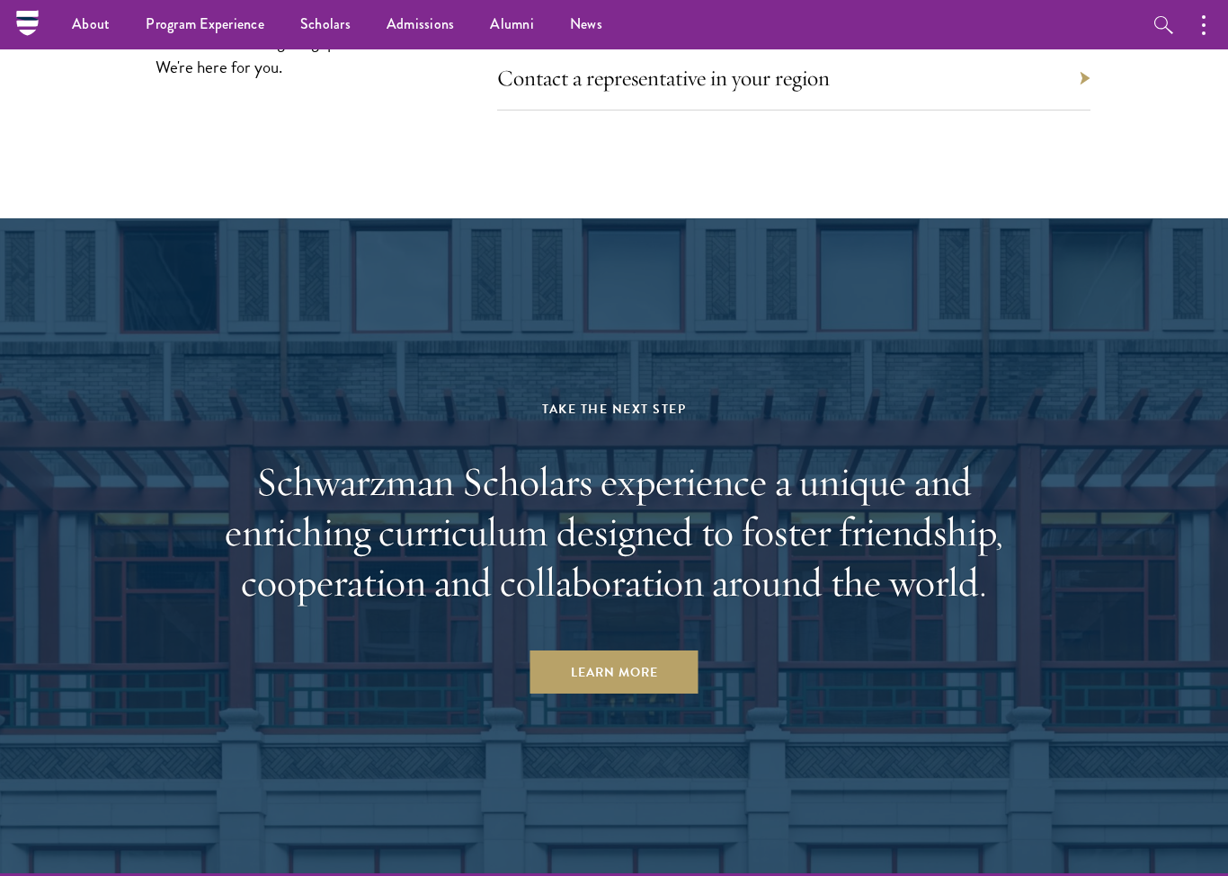
scroll to position [8434, 0]
